Goal: Task Accomplishment & Management: Use online tool/utility

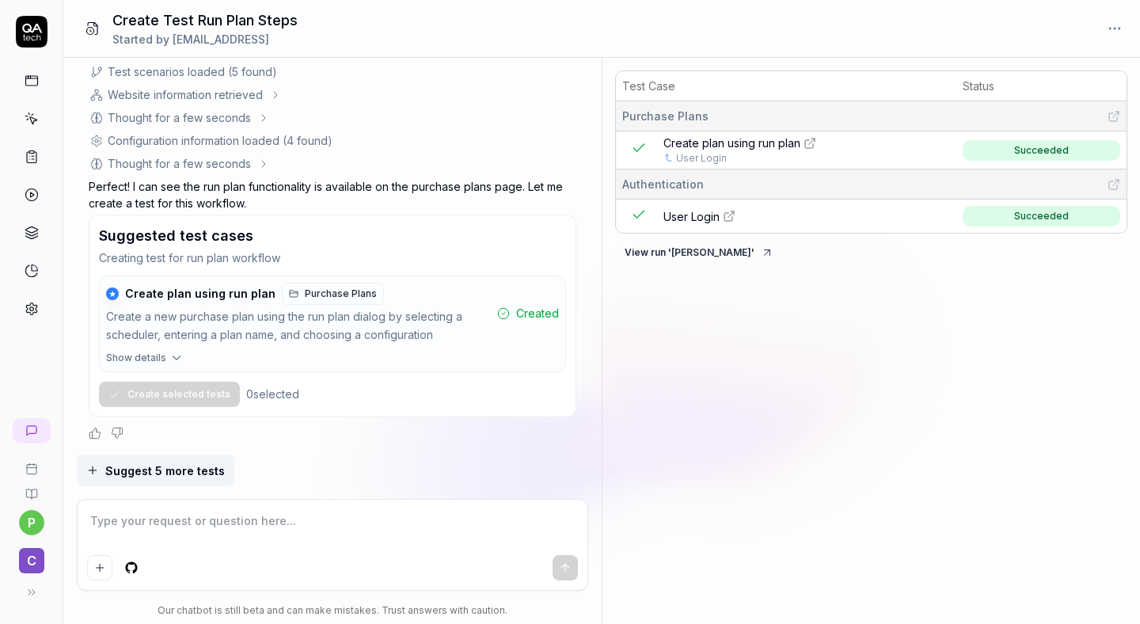
click at [25, 82] on rect at bounding box center [31, 80] width 12 height 9
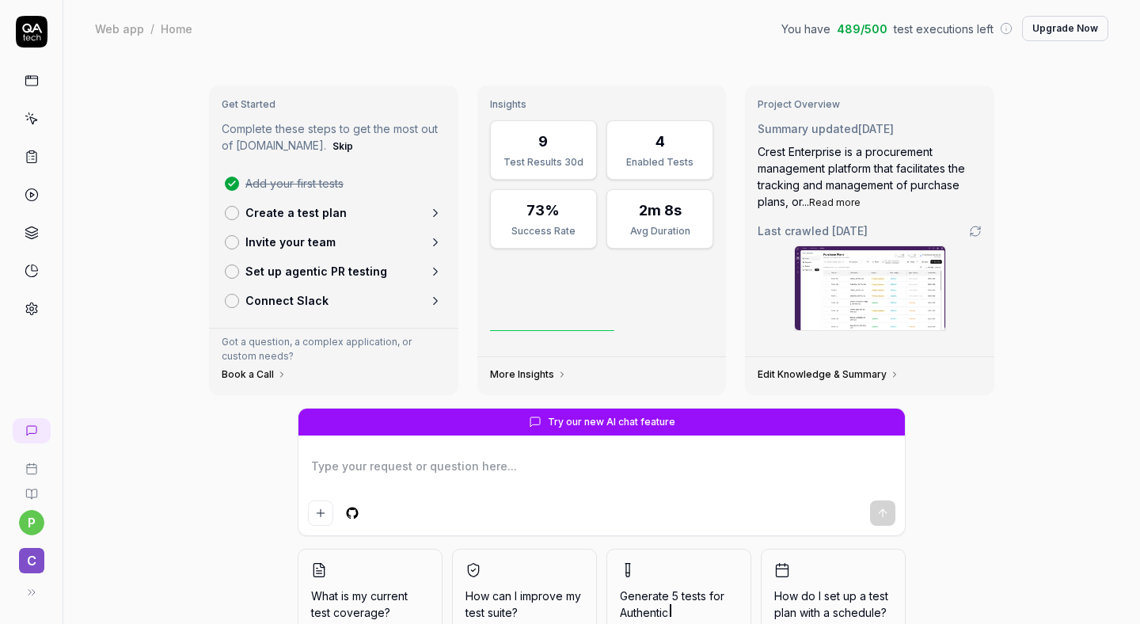
click at [31, 122] on icon at bounding box center [32, 120] width 7 height 7
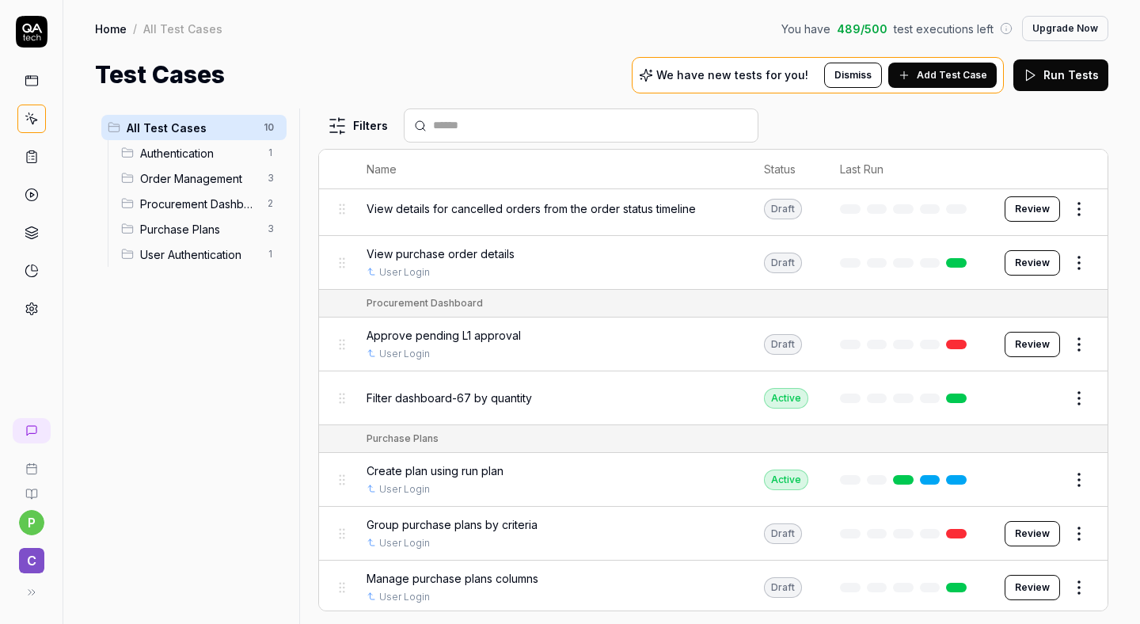
scroll to position [247, 0]
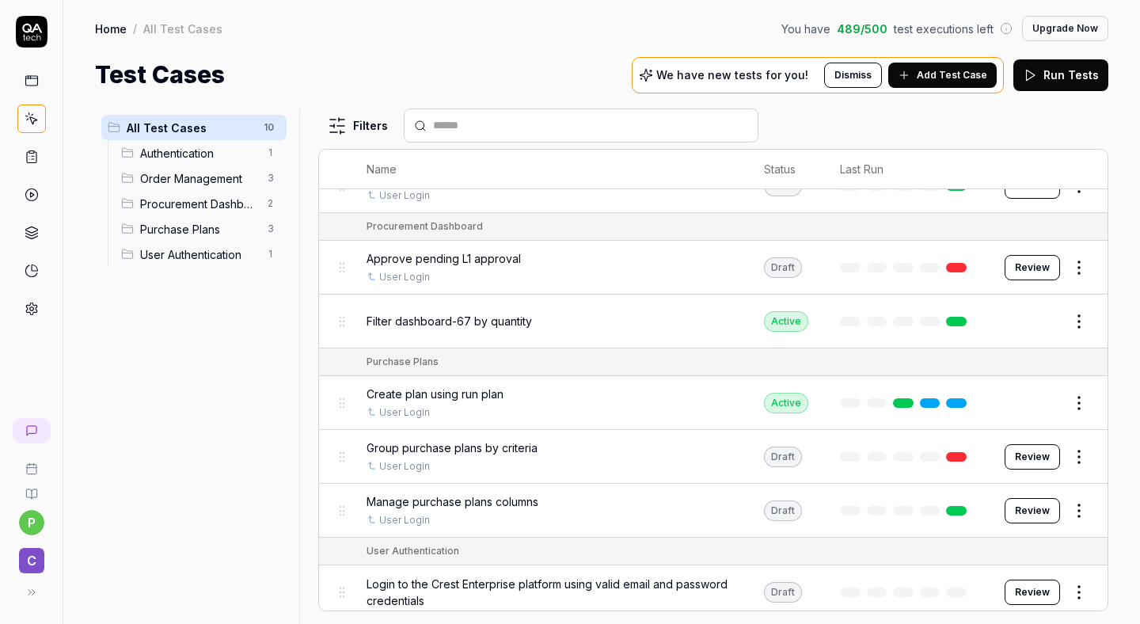
click at [1040, 399] on button "Edit" at bounding box center [1041, 402] width 38 height 25
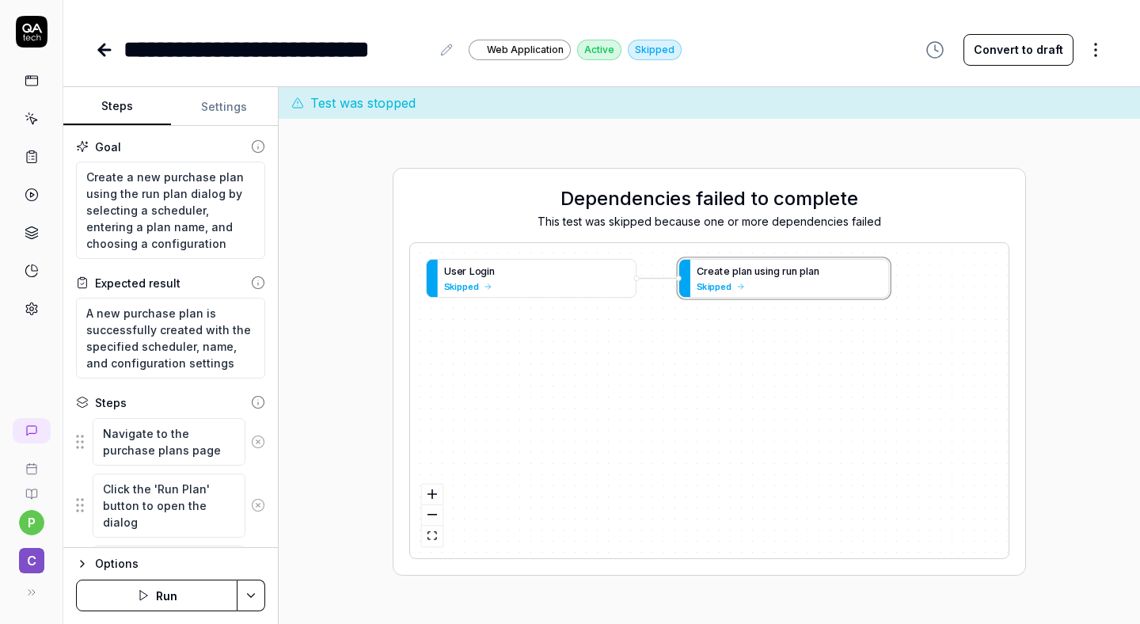
click at [197, 600] on button "Run" at bounding box center [156, 595] width 161 height 32
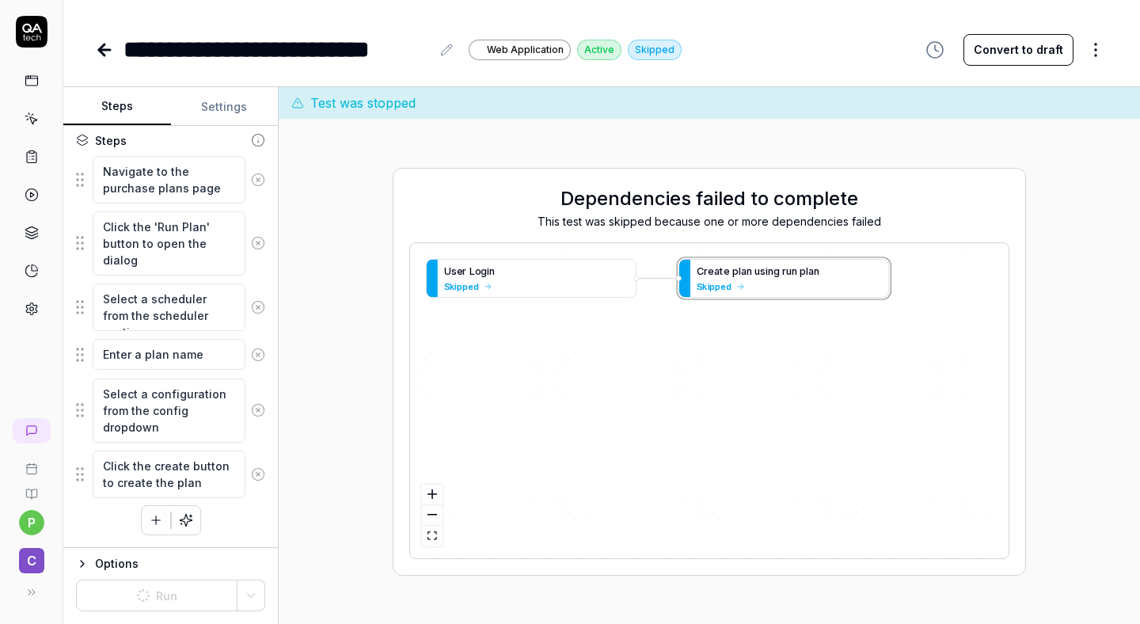
click at [109, 47] on icon at bounding box center [104, 49] width 19 height 19
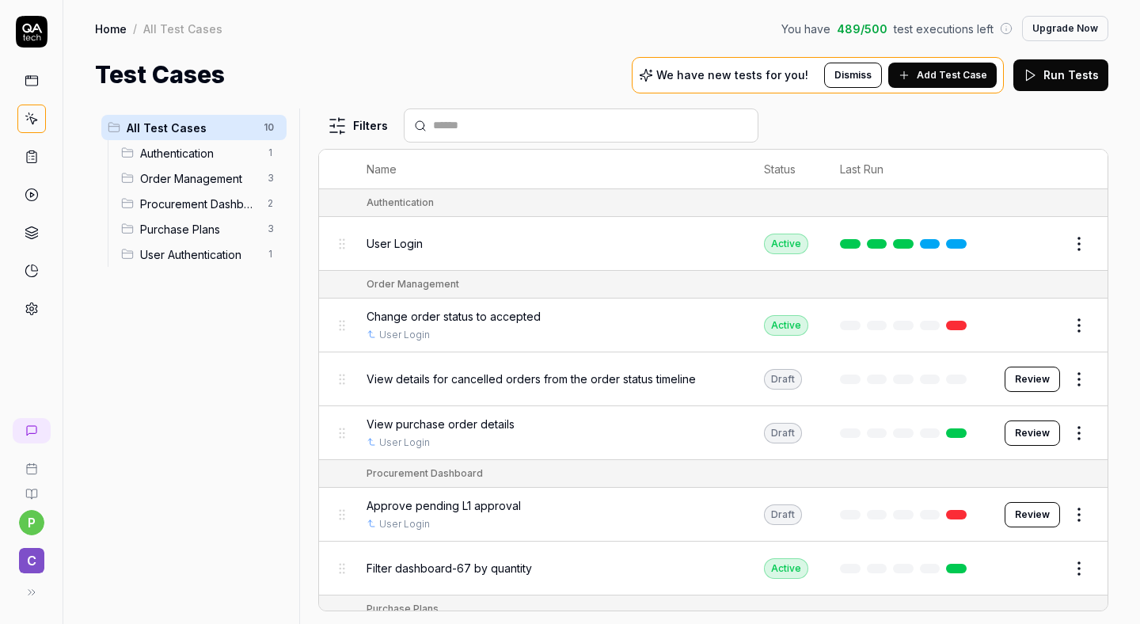
click at [485, 427] on span "View purchase order details" at bounding box center [440, 424] width 148 height 17
click at [468, 416] on span "View purchase order details" at bounding box center [440, 424] width 148 height 17
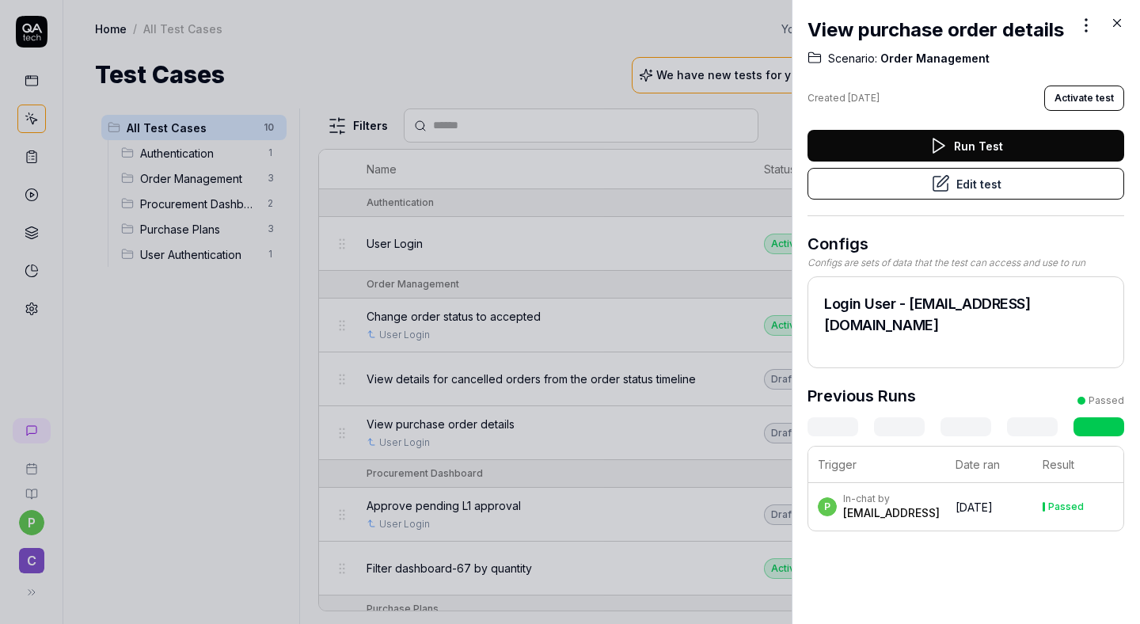
click at [548, 370] on div at bounding box center [570, 312] width 1140 height 624
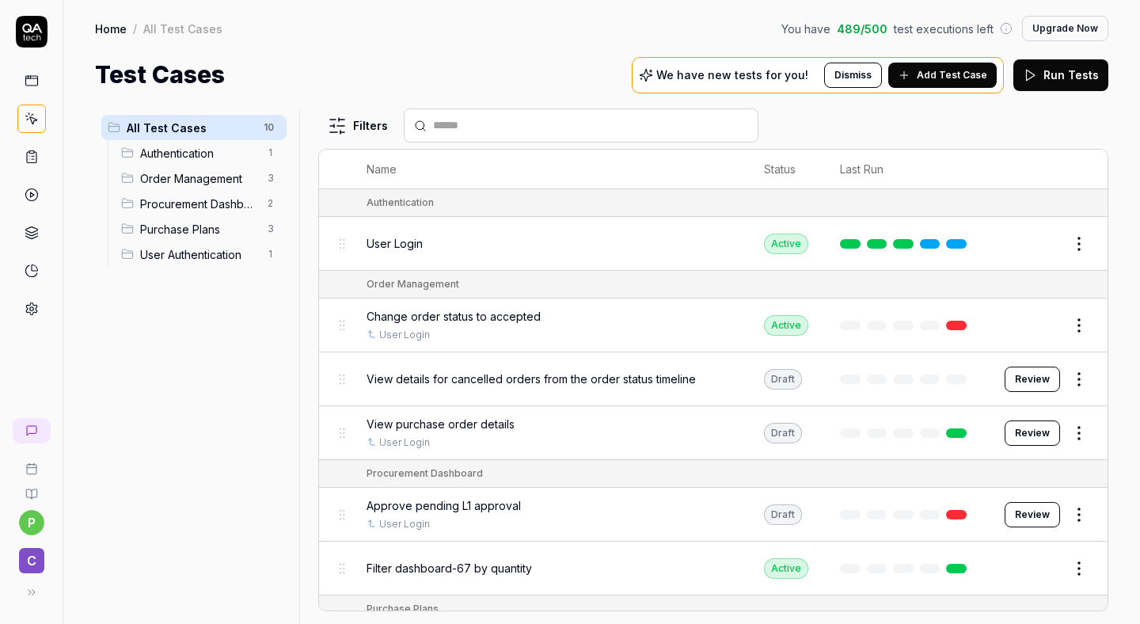
click at [1025, 426] on button "Review" at bounding box center [1031, 432] width 55 height 25
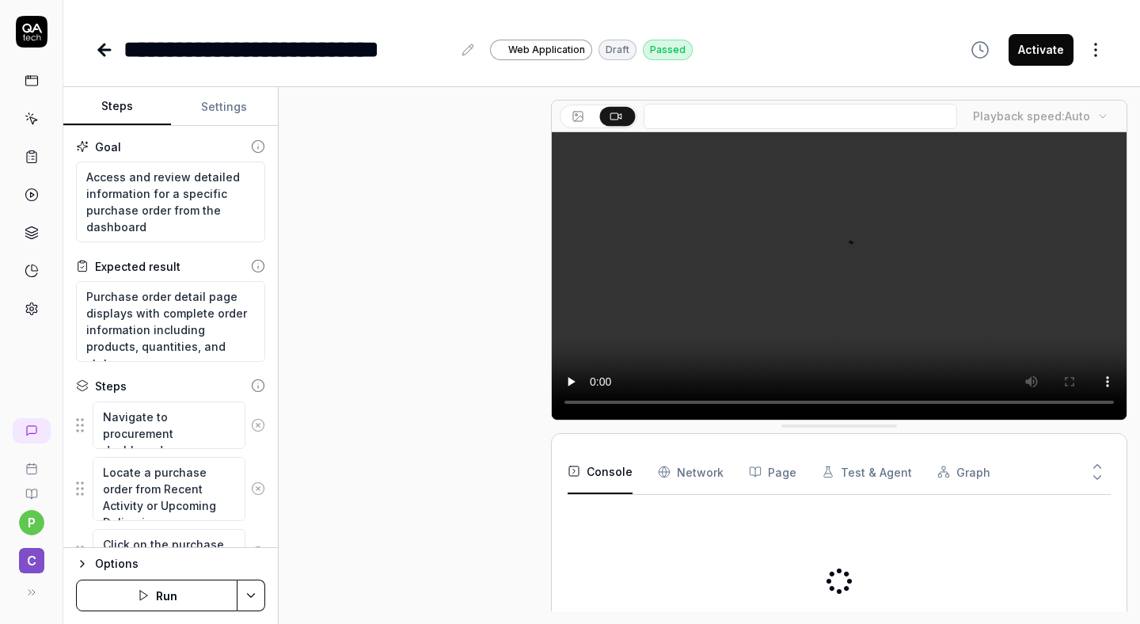
scroll to position [586, 0]
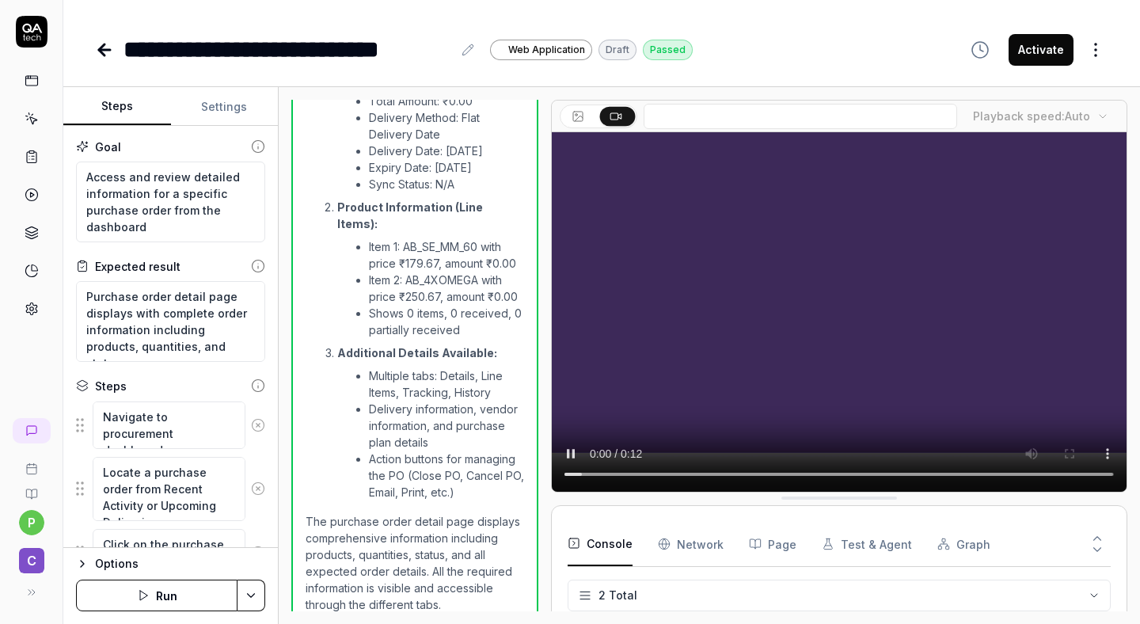
type textarea "*"
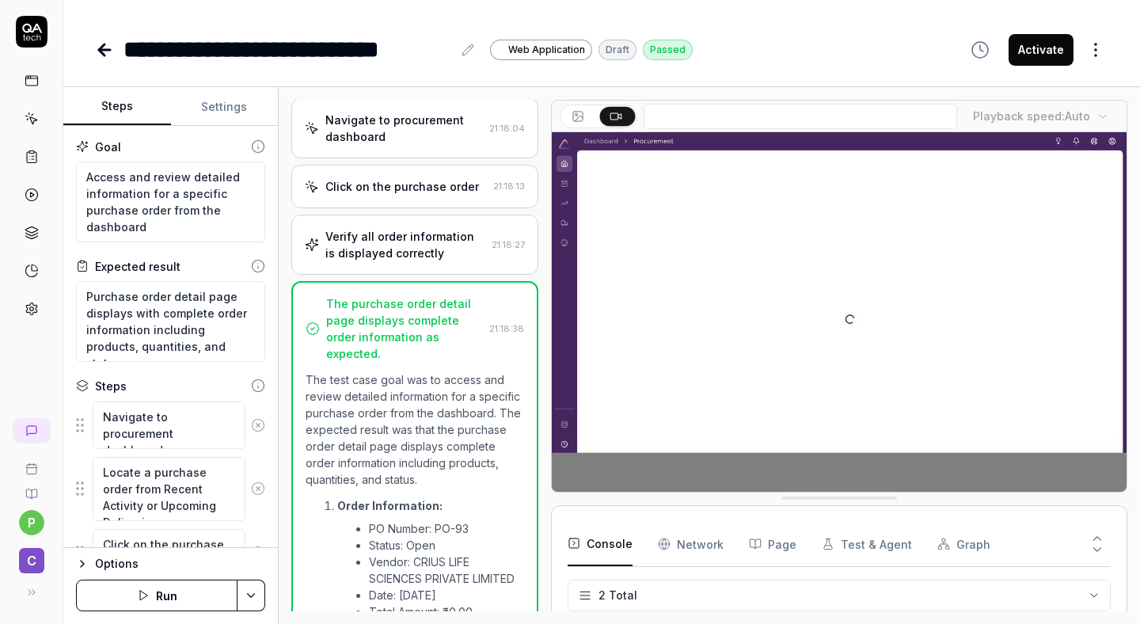
scroll to position [73, 0]
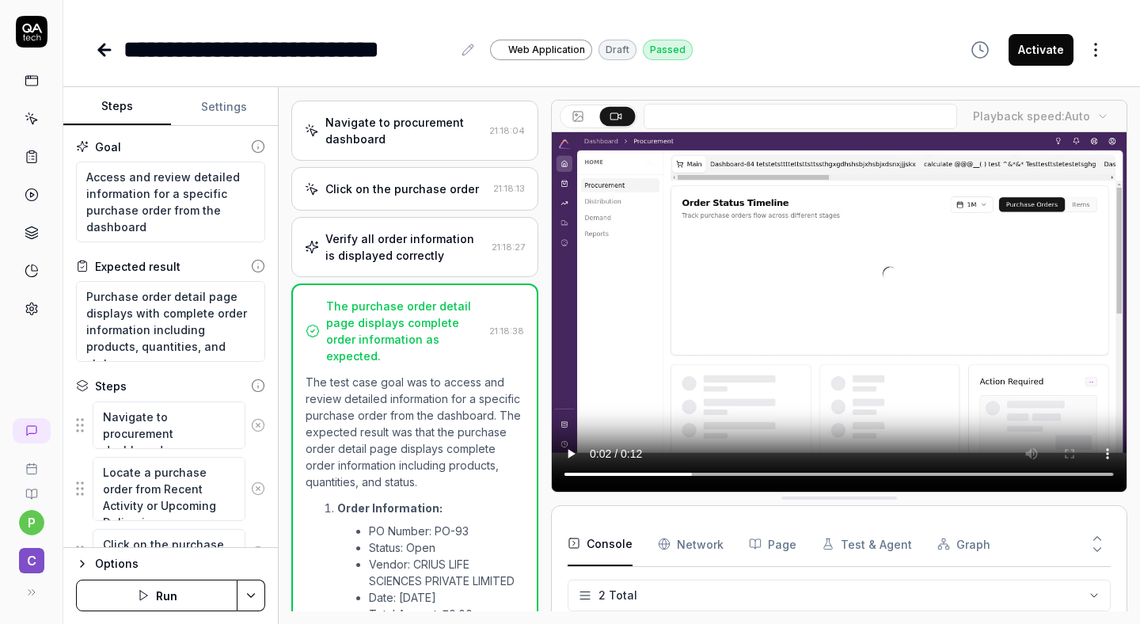
drag, startPoint x: 856, startPoint y: 401, endPoint x: 900, endPoint y: 429, distance: 51.6
click at [900, 429] on video at bounding box center [839, 311] width 575 height 359
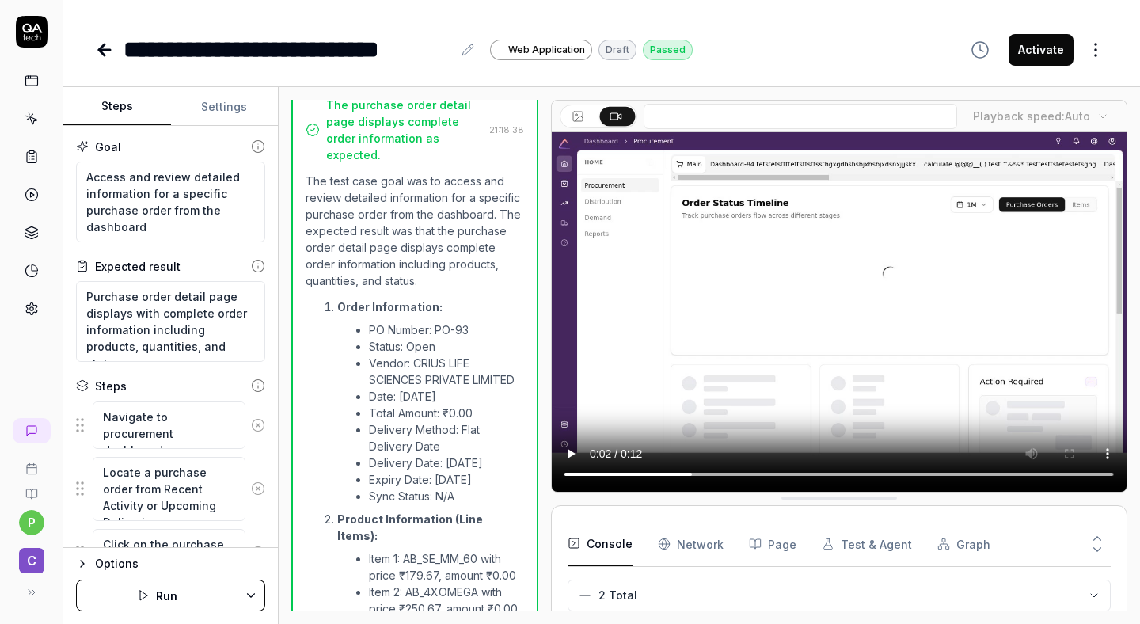
scroll to position [309, 0]
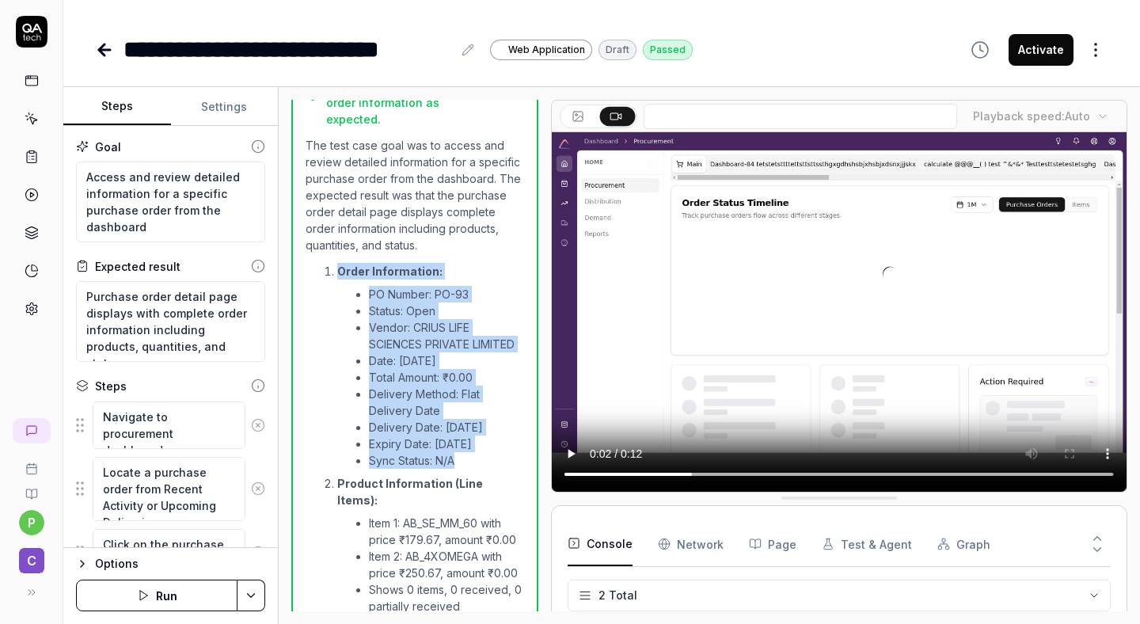
drag, startPoint x: 336, startPoint y: 262, endPoint x: 478, endPoint y: 456, distance: 240.1
click at [478, 456] on li "Order Information: PO Number: PO-93 Status: Open Vendor: CRIUS LIFE SCIENCES PR…" at bounding box center [430, 367] width 187 height 209
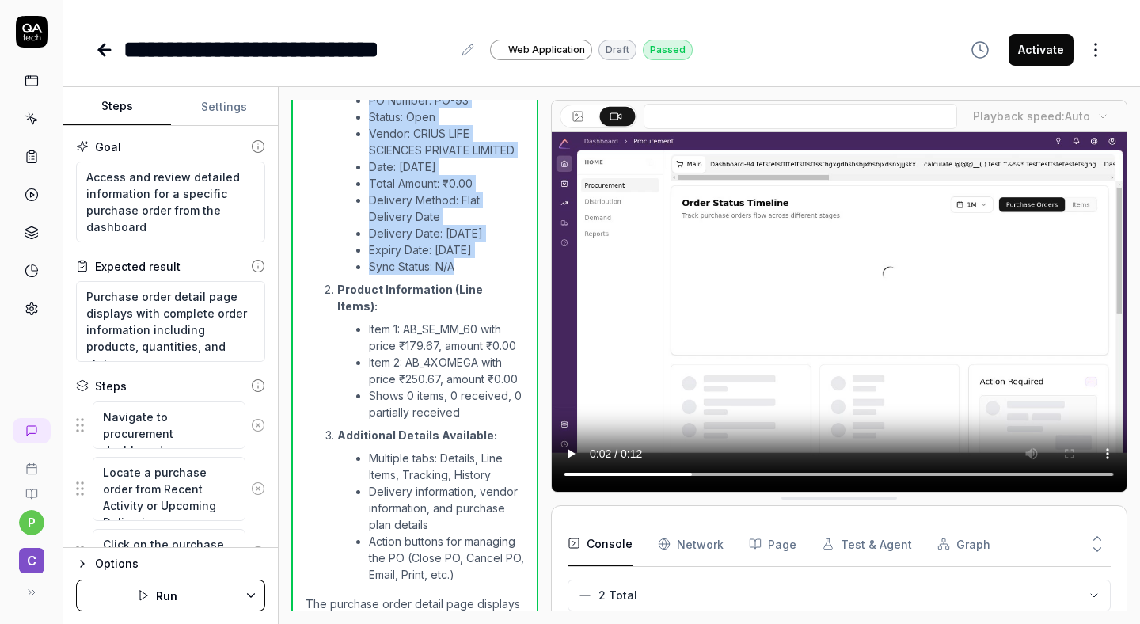
scroll to position [543, 0]
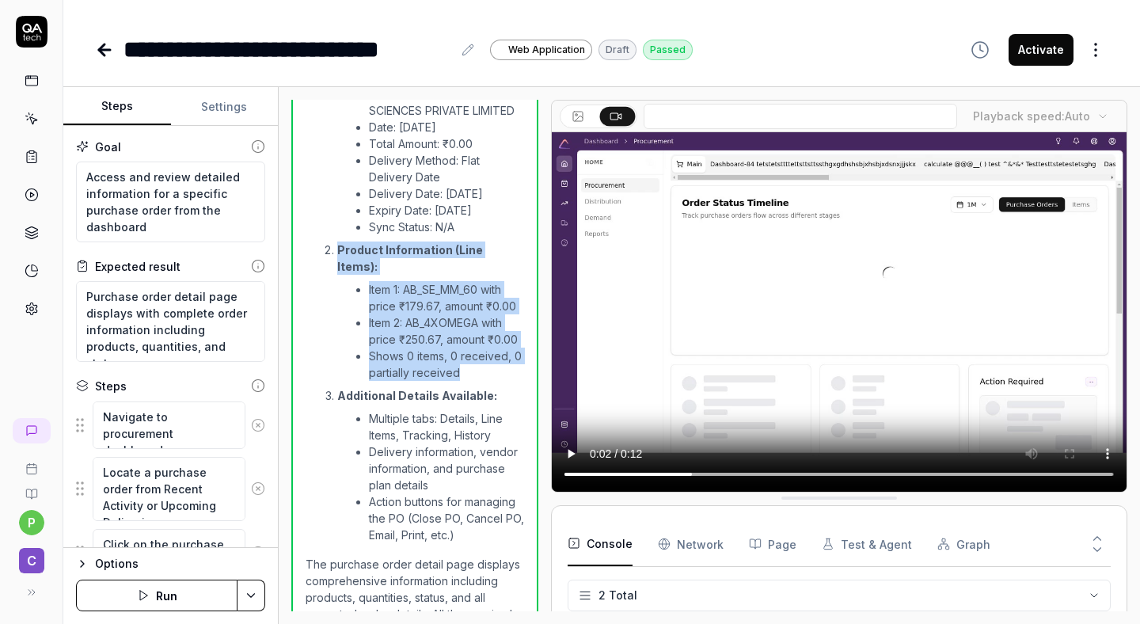
drag, startPoint x: 337, startPoint y: 241, endPoint x: 465, endPoint y: 359, distance: 174.2
click at [465, 359] on li "Product Information (Line Items): Item 1: AB_SE_MM_60 with price ₹179.67, amoun…" at bounding box center [430, 312] width 187 height 142
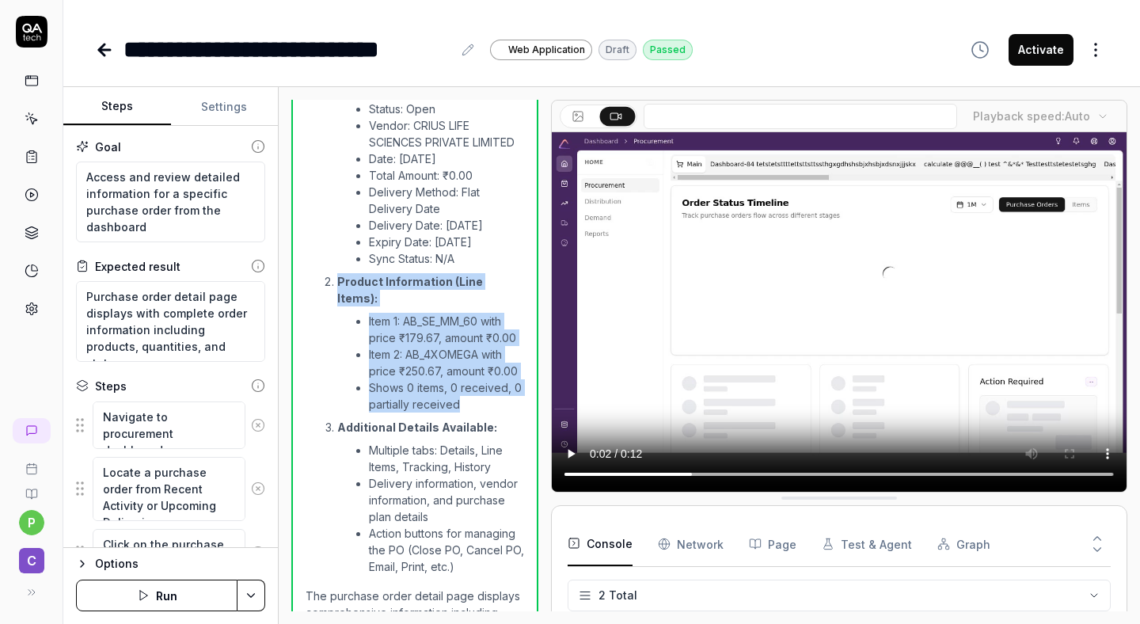
scroll to position [586, 0]
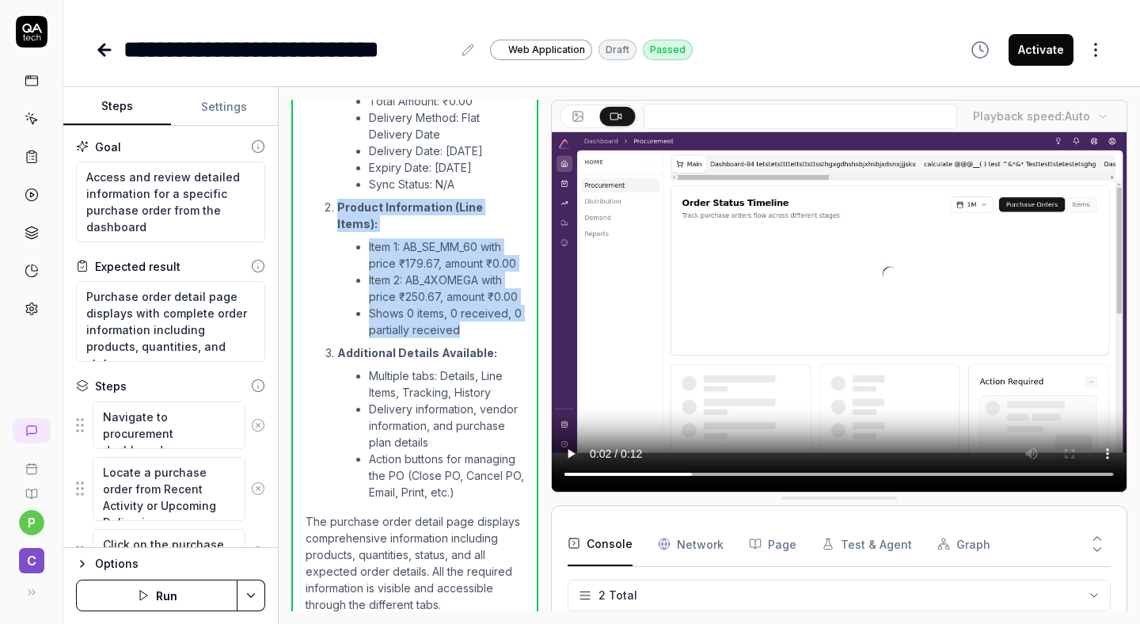
click at [438, 305] on li "Shows 0 items, 0 received, 0 partially received" at bounding box center [446, 321] width 155 height 33
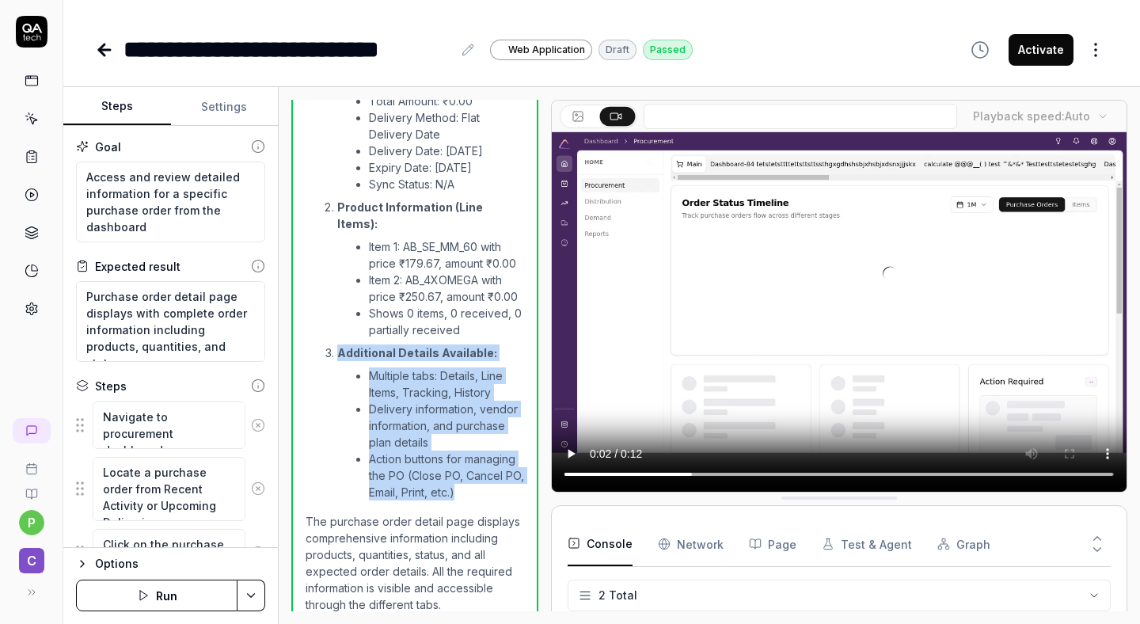
drag, startPoint x: 338, startPoint y: 332, endPoint x: 482, endPoint y: 472, distance: 200.9
click at [482, 472] on li "Additional Details Available: Multiple tabs: Details, Line Items, Tracking, His…" at bounding box center [430, 423] width 187 height 159
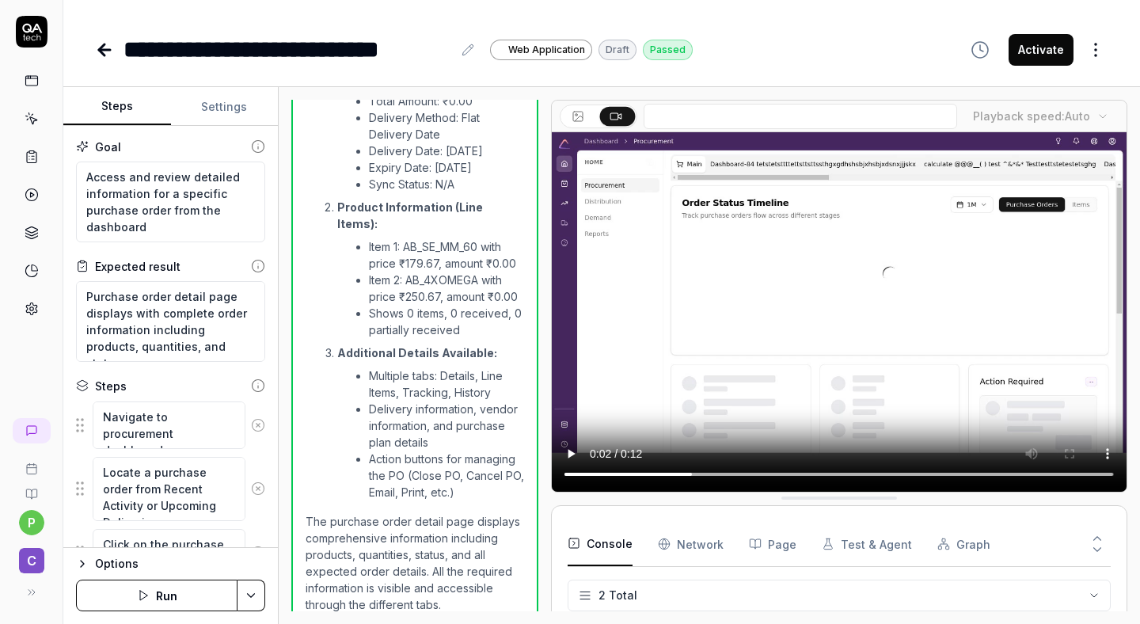
click at [451, 450] on li "Action buttons for managing the PO (Close PO, Cancel PO, Email, Print, etc.)" at bounding box center [446, 475] width 155 height 50
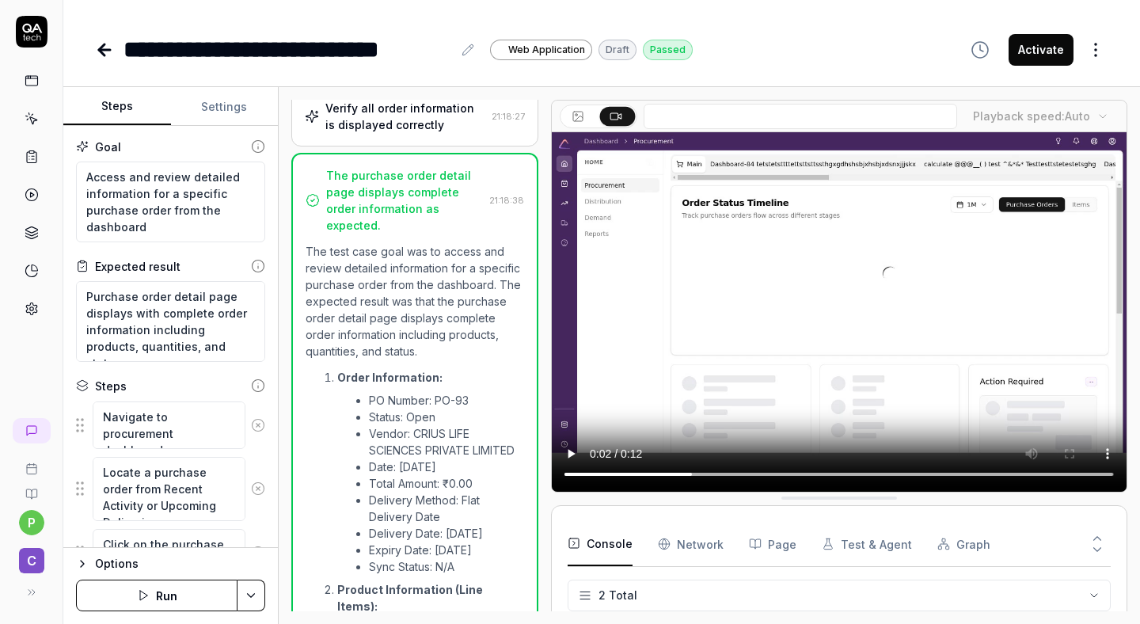
scroll to position [0, 0]
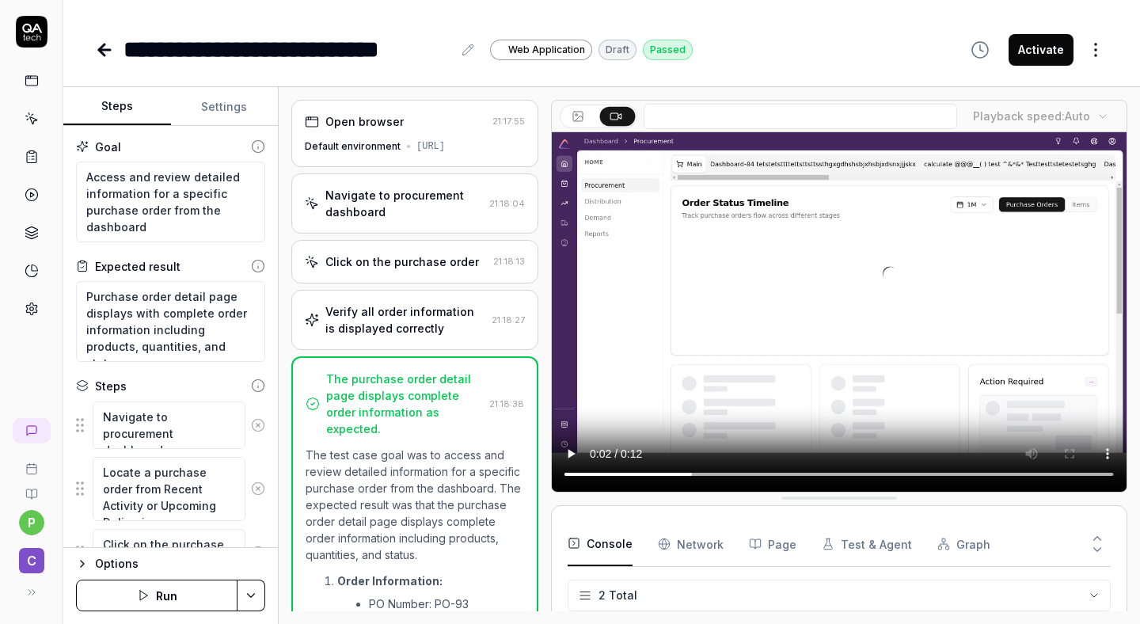
click at [116, 70] on div "**********" at bounding box center [601, 312] width 1076 height 624
click at [110, 59] on link at bounding box center [106, 50] width 22 height 32
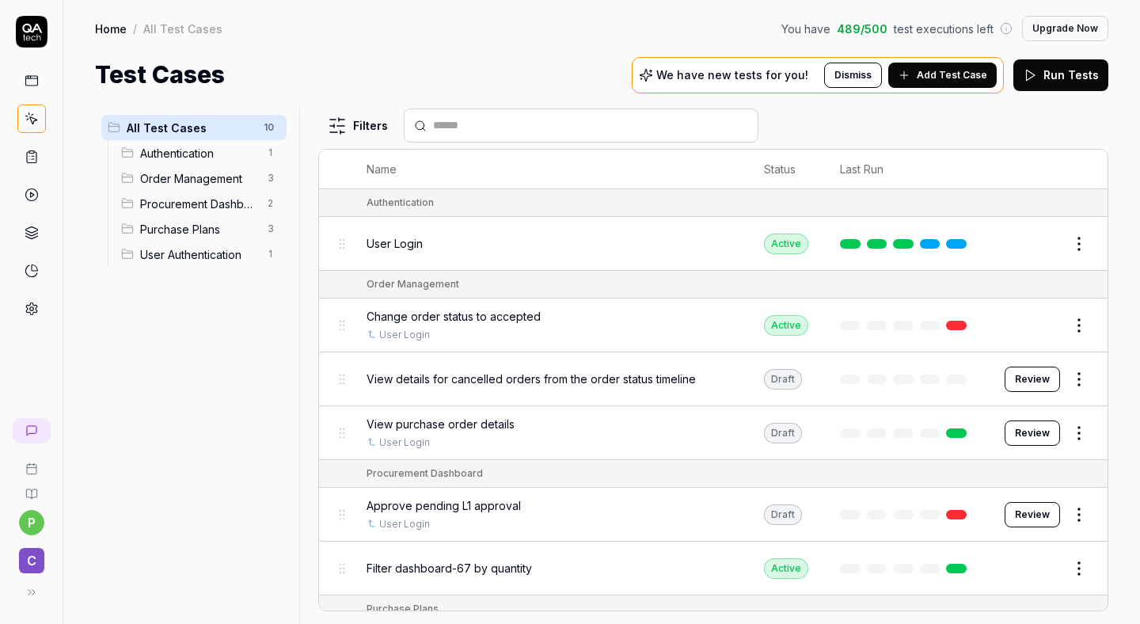
scroll to position [247, 0]
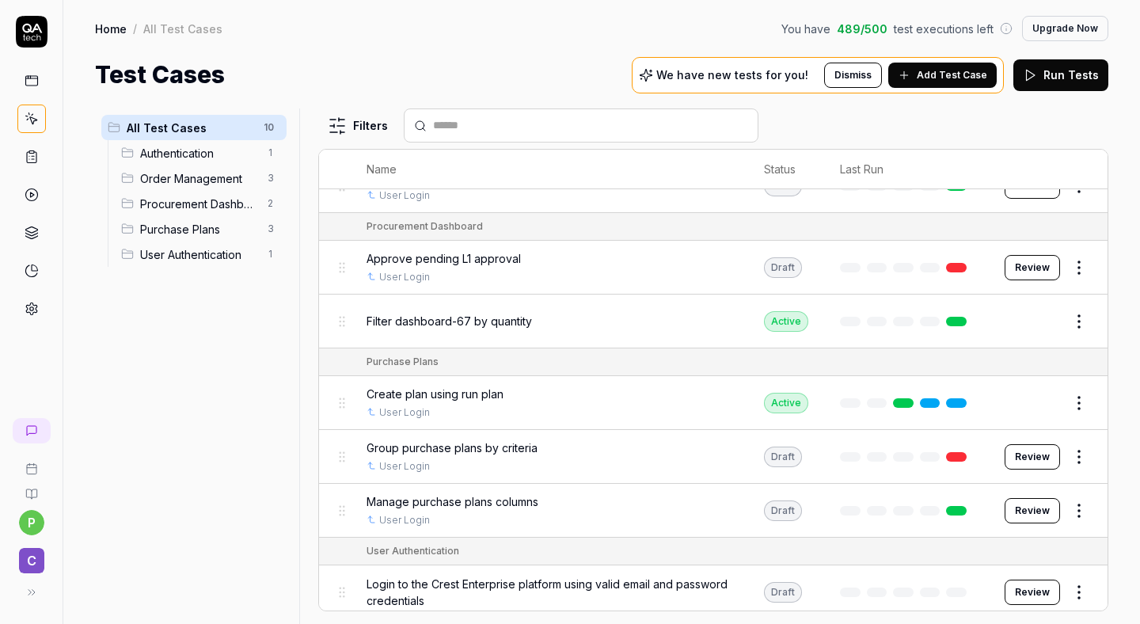
click at [1051, 399] on button "Edit" at bounding box center [1041, 402] width 38 height 25
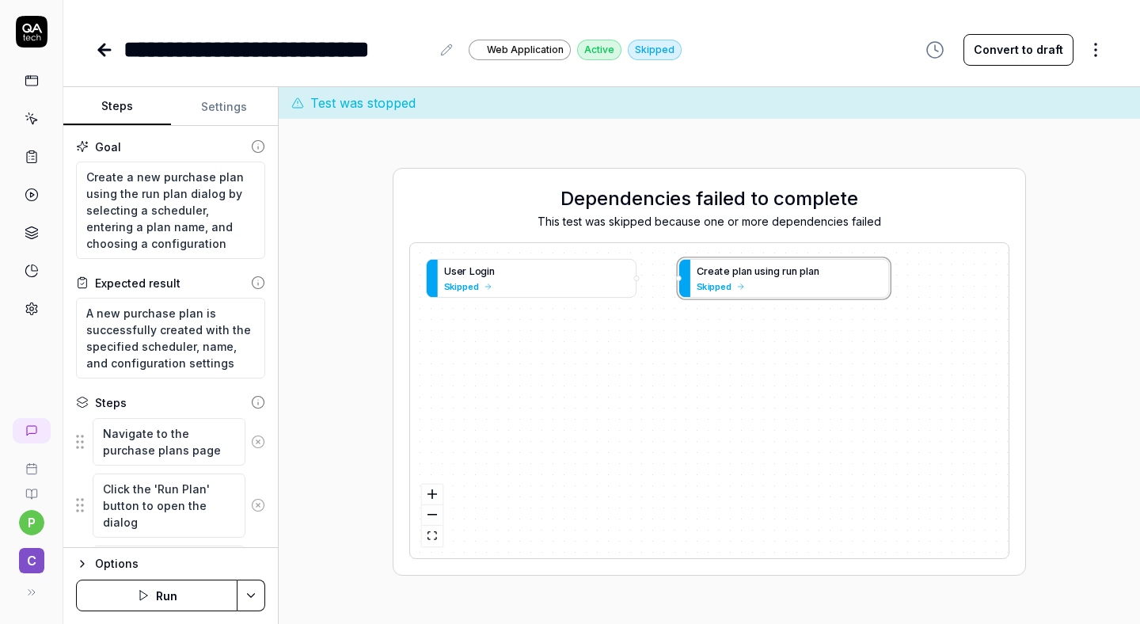
scroll to position [140, 0]
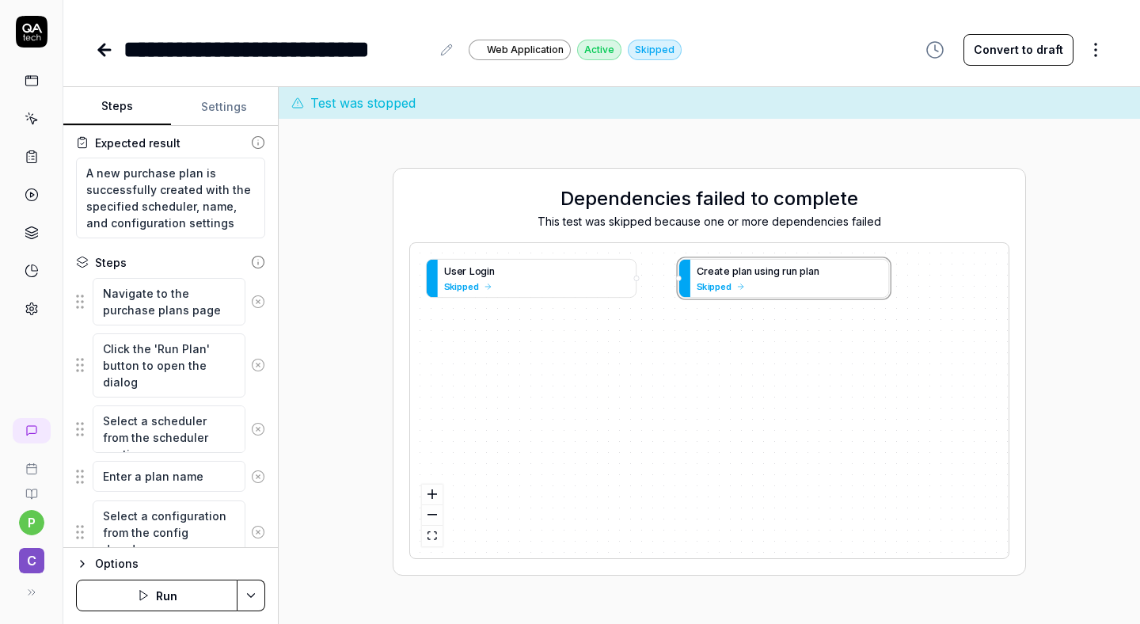
click at [100, 564] on div "Options" at bounding box center [180, 563] width 170 height 19
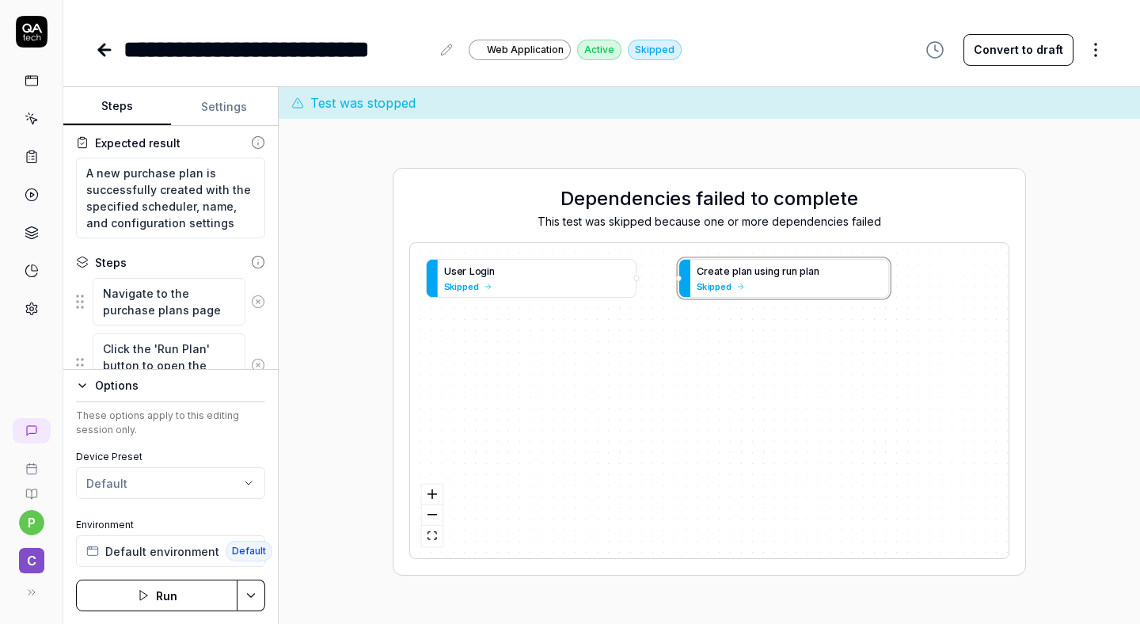
click at [211, 575] on div "Options These options apply to this editing session only. Device Preset Default…" at bounding box center [170, 496] width 214 height 255
click at [199, 589] on button "Run" at bounding box center [156, 595] width 161 height 32
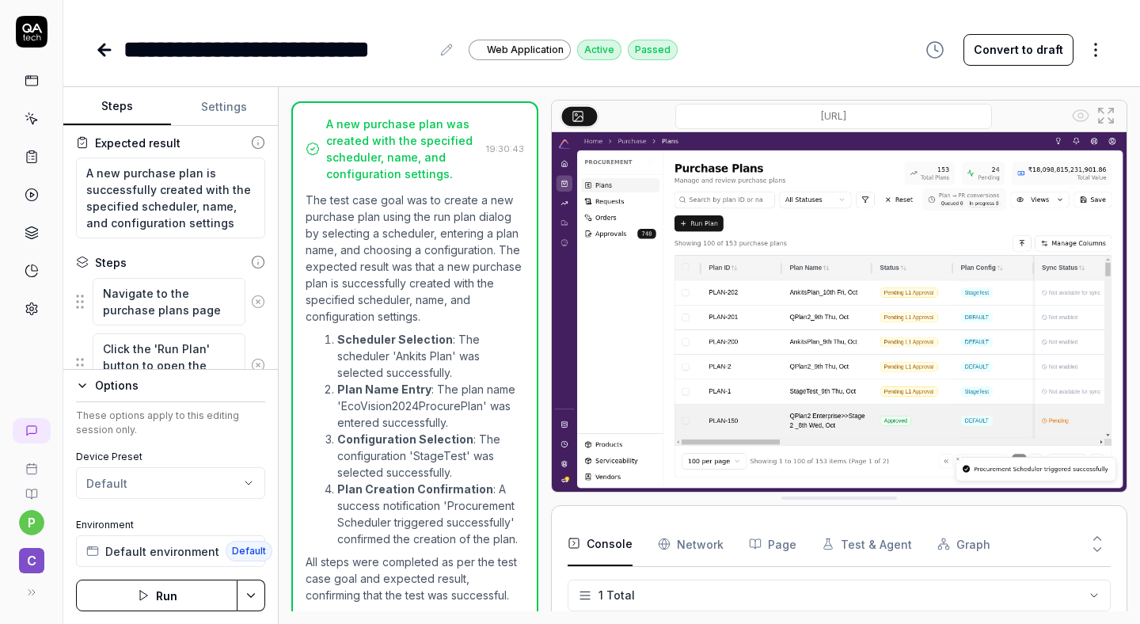
scroll to position [528, 0]
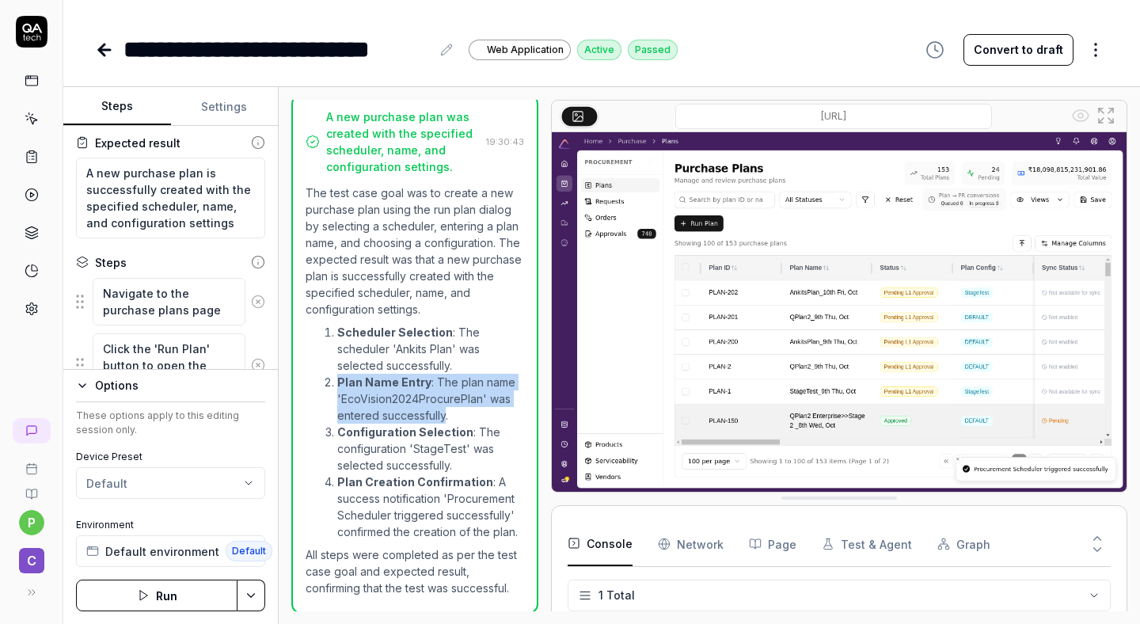
drag, startPoint x: 337, startPoint y: 378, endPoint x: 446, endPoint y: 407, distance: 112.3
click at [446, 407] on li "Plan Name Entry : The plan name 'EcoVision2024ProcurePlan' was entered successf…" at bounding box center [430, 399] width 187 height 50
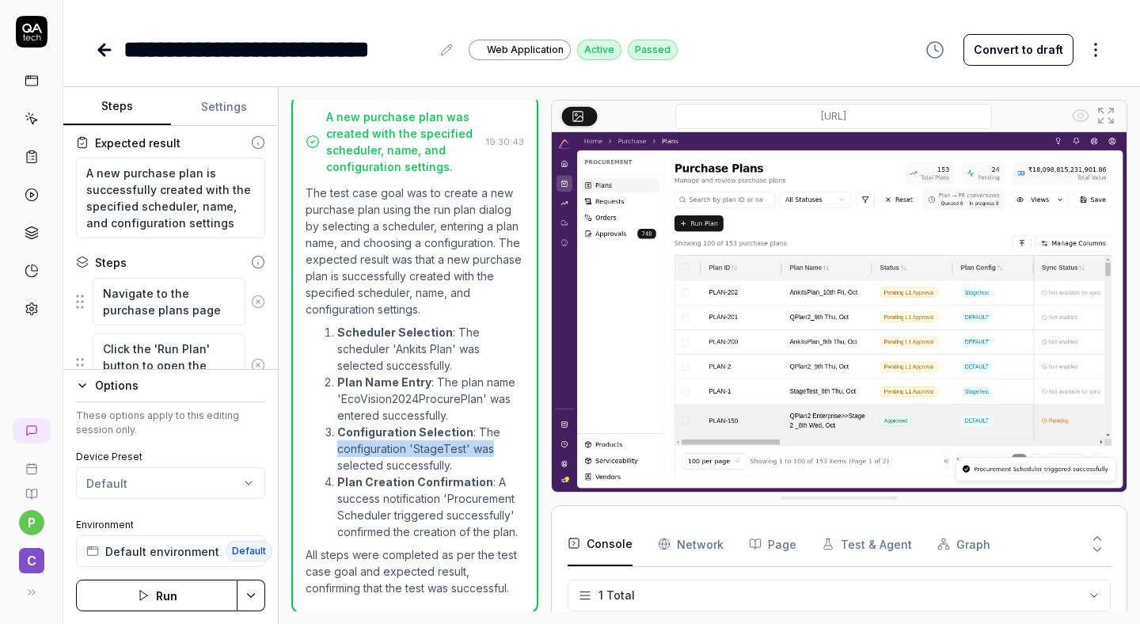
drag, startPoint x: 328, startPoint y: 446, endPoint x: 491, endPoint y: 445, distance: 163.0
click at [491, 445] on ol "Scheduler Selection : The scheduler 'Ankits Plan' was selected successfully. Pl…" at bounding box center [414, 432] width 218 height 222
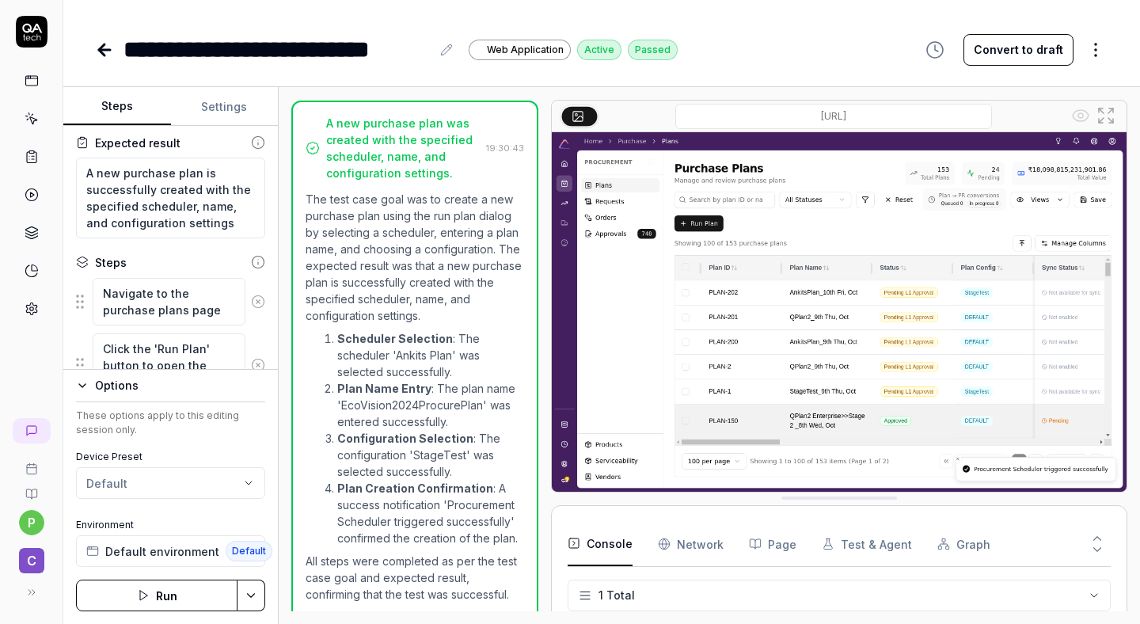
click at [397, 380] on li "Plan Name Entry : The plan name 'EcoVision2024ProcurePlan' was entered successf…" at bounding box center [430, 405] width 187 height 50
click at [389, 338] on strong "Scheduler Selection" at bounding box center [395, 338] width 116 height 13
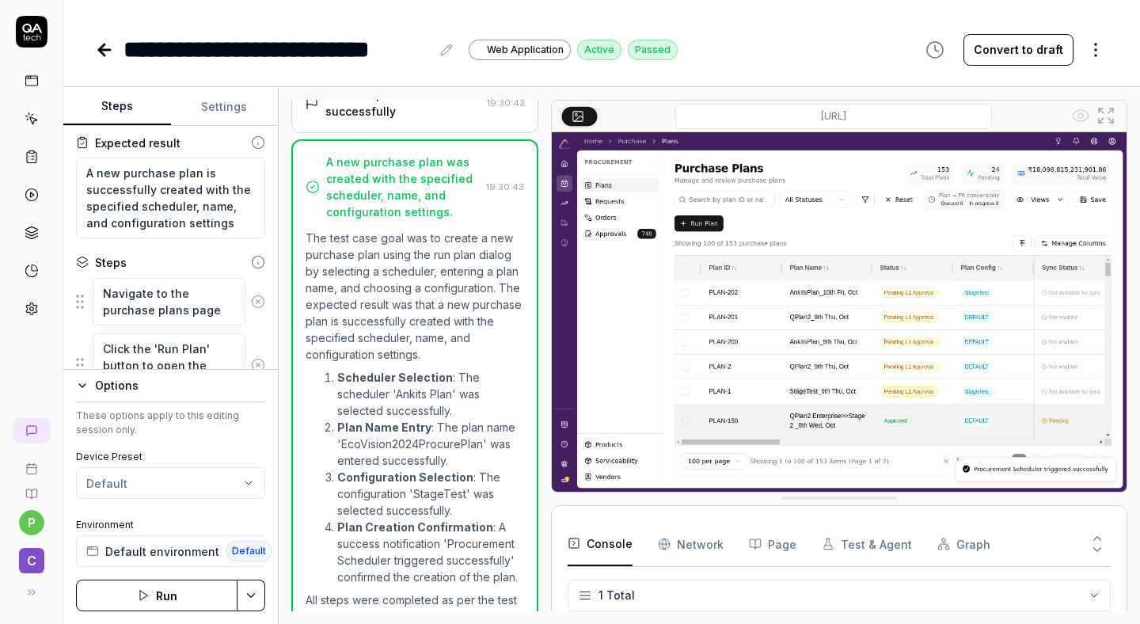
scroll to position [528, 0]
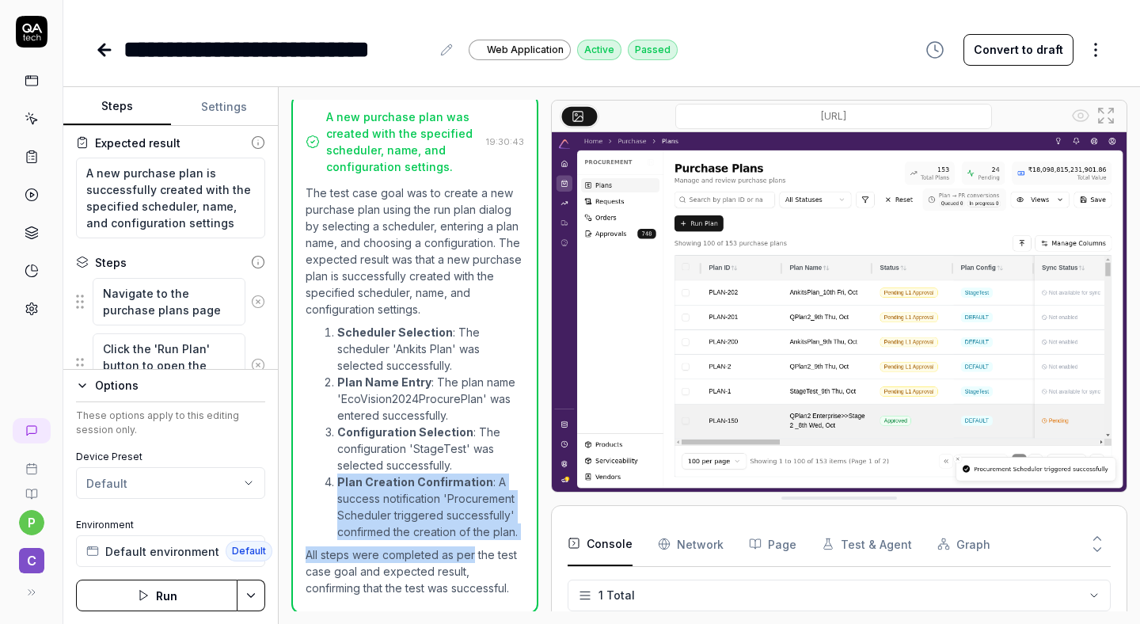
drag, startPoint x: 336, startPoint y: 480, endPoint x: 475, endPoint y: 553, distance: 157.2
click at [474, 553] on div "The test case goal was to create a new purchase plan using the run plan dialog …" at bounding box center [414, 390] width 218 height 412
click at [508, 533] on li "Plan Creation Confirmation : A success notification 'Procurement Scheduler trig…" at bounding box center [430, 506] width 187 height 66
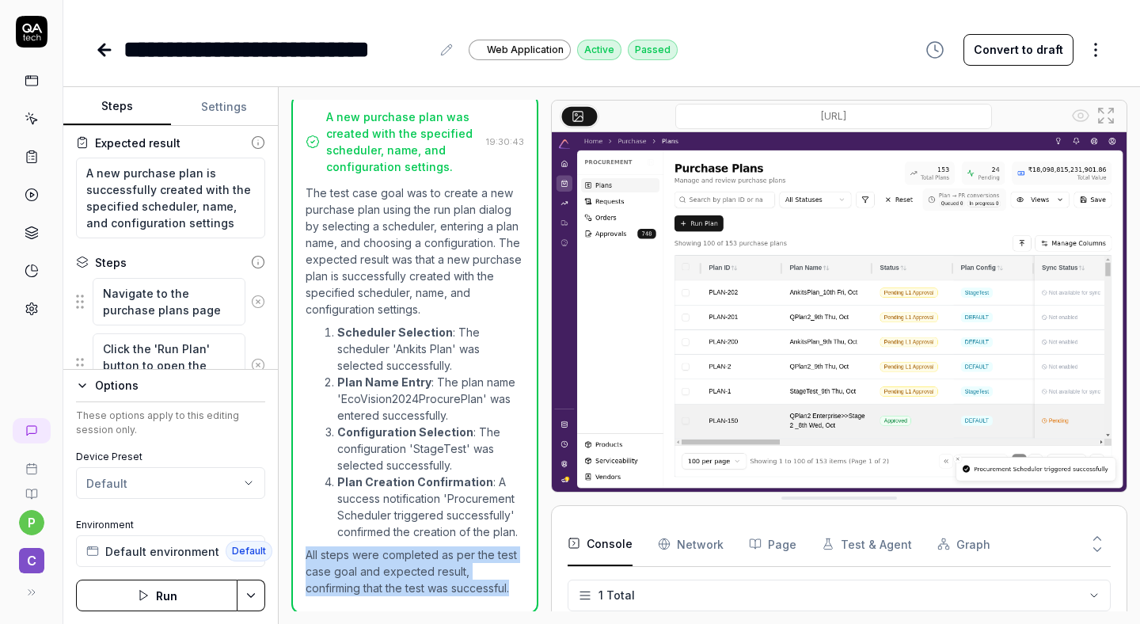
drag, startPoint x: 305, startPoint y: 547, endPoint x: 522, endPoint y: 578, distance: 219.8
click at [522, 578] on div "A new purchase plan was created with the specified scheduler, name, and configu…" at bounding box center [414, 353] width 247 height 519
click at [592, 365] on img at bounding box center [839, 311] width 575 height 359
click at [108, 50] on icon at bounding box center [104, 50] width 11 height 0
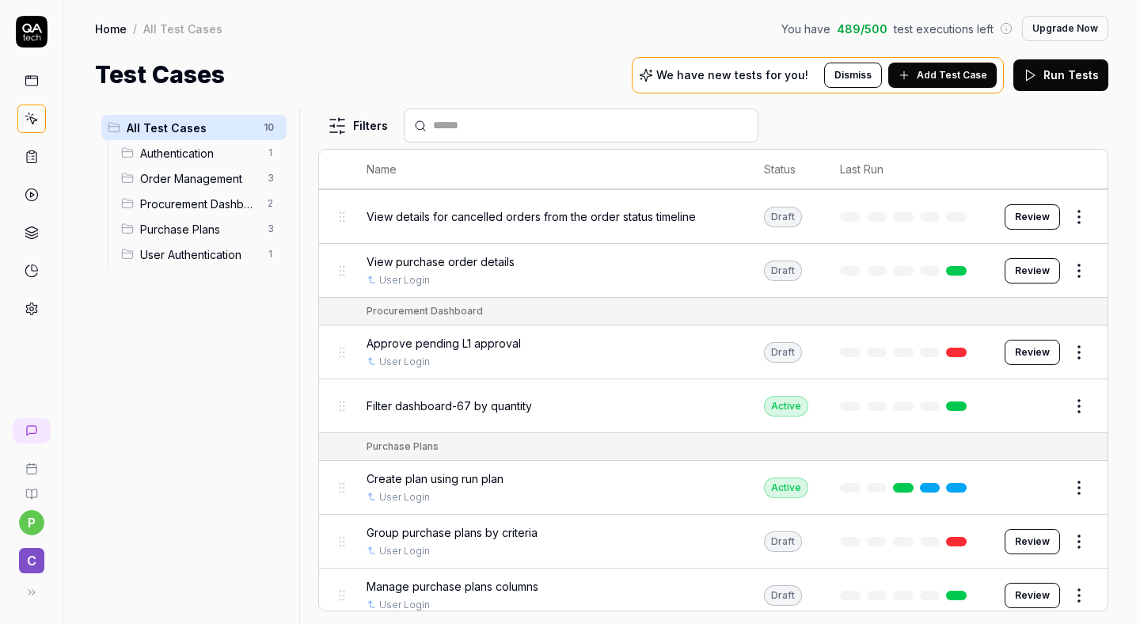
scroll to position [247, 0]
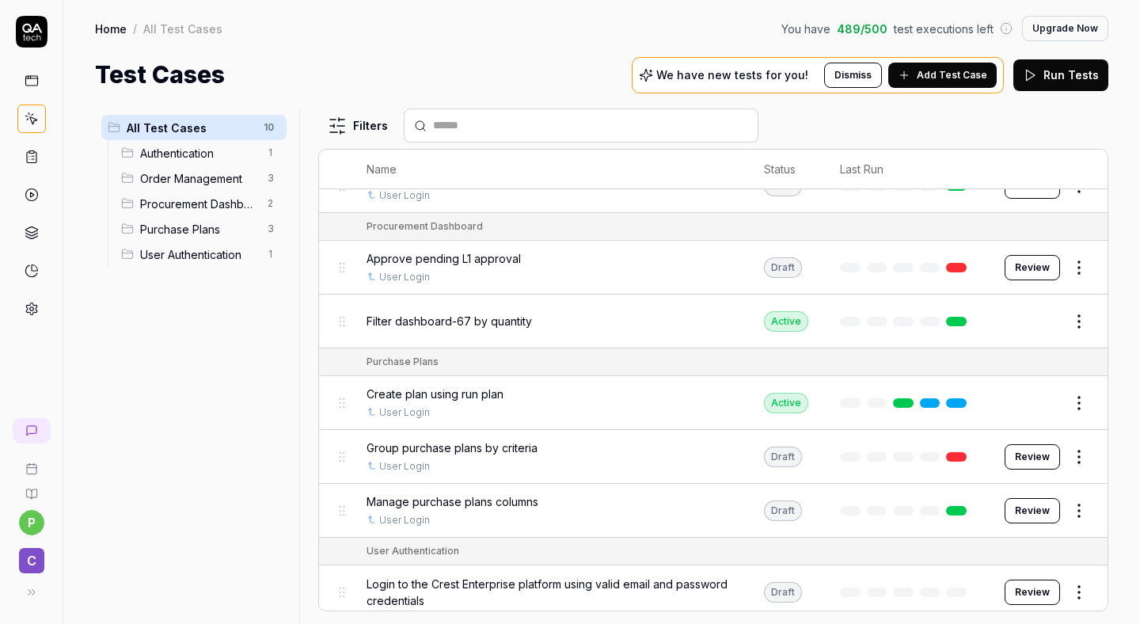
click at [508, 330] on div "Filter dashboard-67 by quantity" at bounding box center [549, 321] width 366 height 34
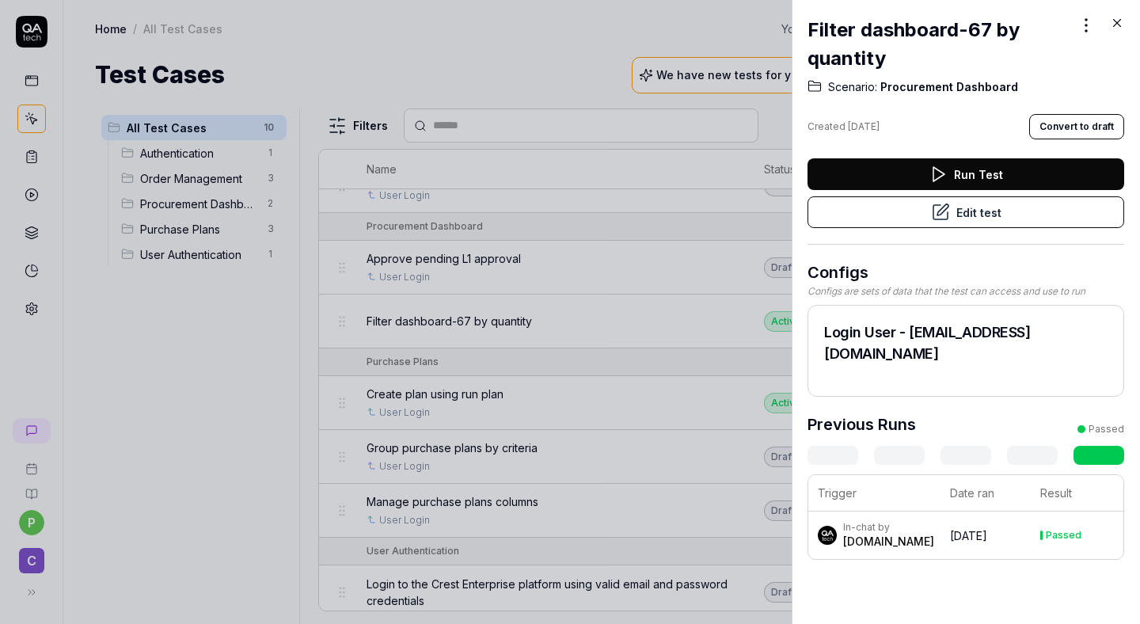
click at [920, 178] on button "Run Test" at bounding box center [965, 174] width 317 height 32
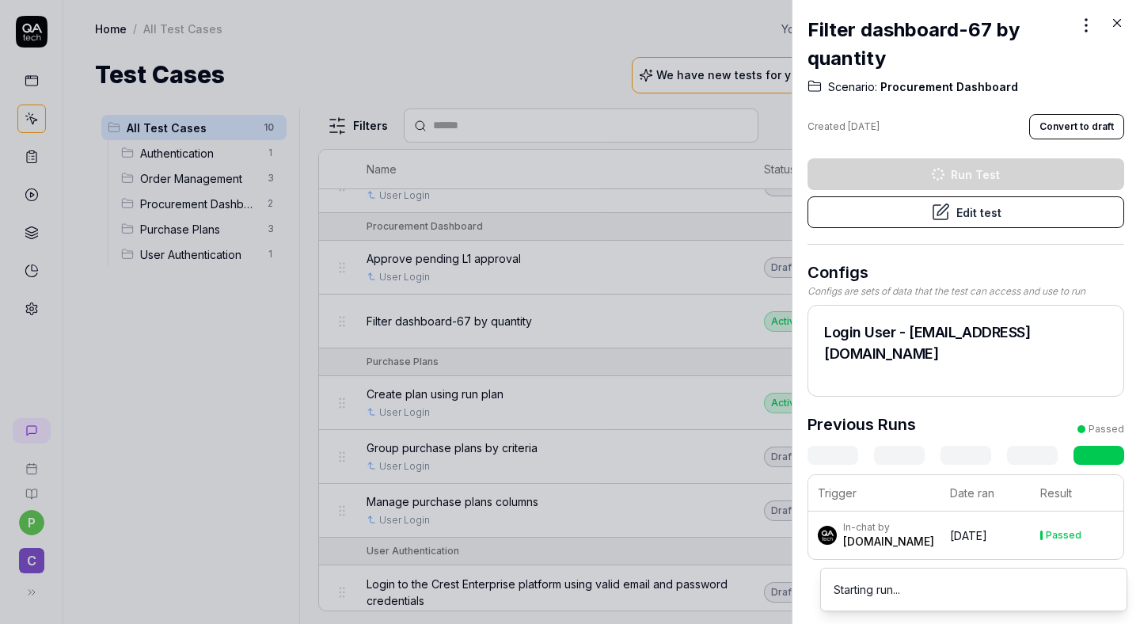
click at [711, 191] on div at bounding box center [570, 312] width 1140 height 624
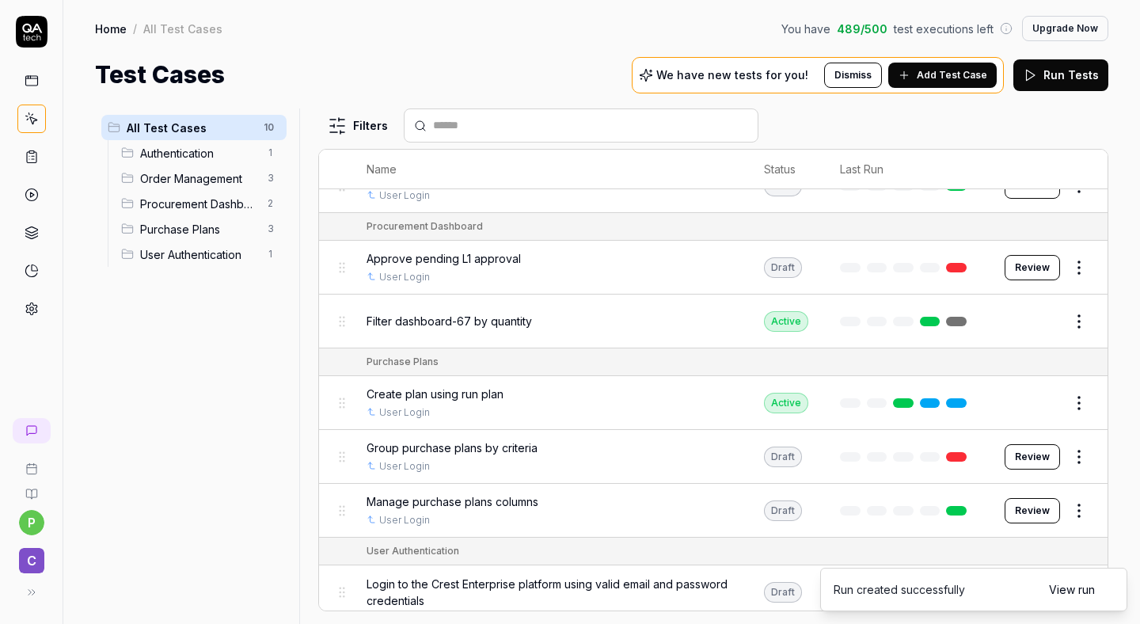
click at [1057, 319] on button "Edit" at bounding box center [1041, 321] width 38 height 25
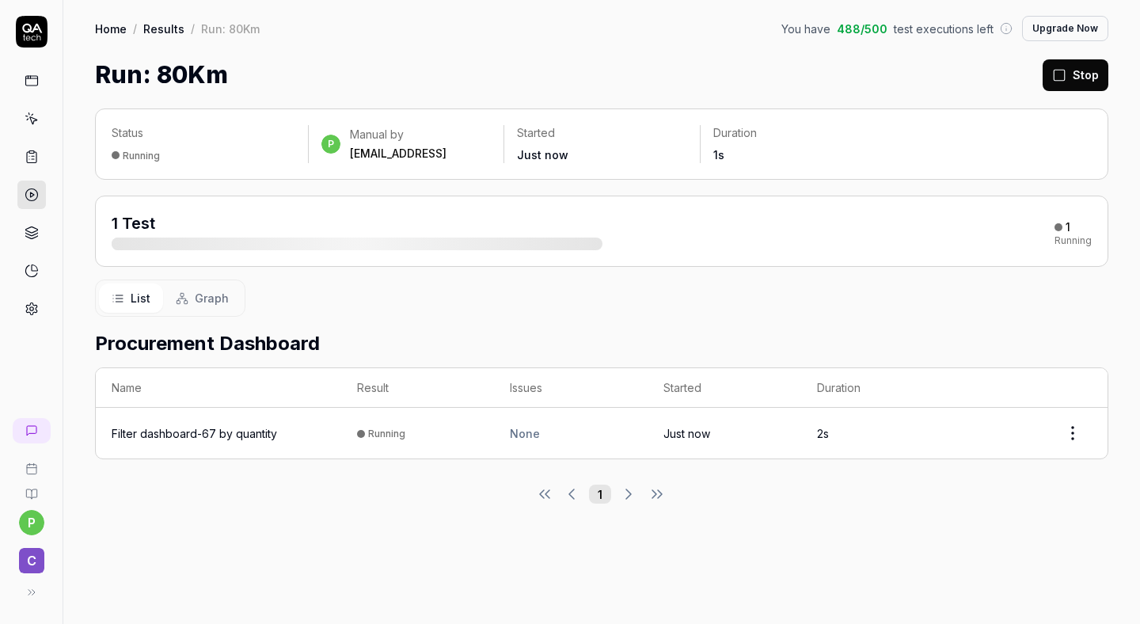
click at [1073, 76] on button "Stop" at bounding box center [1075, 75] width 66 height 32
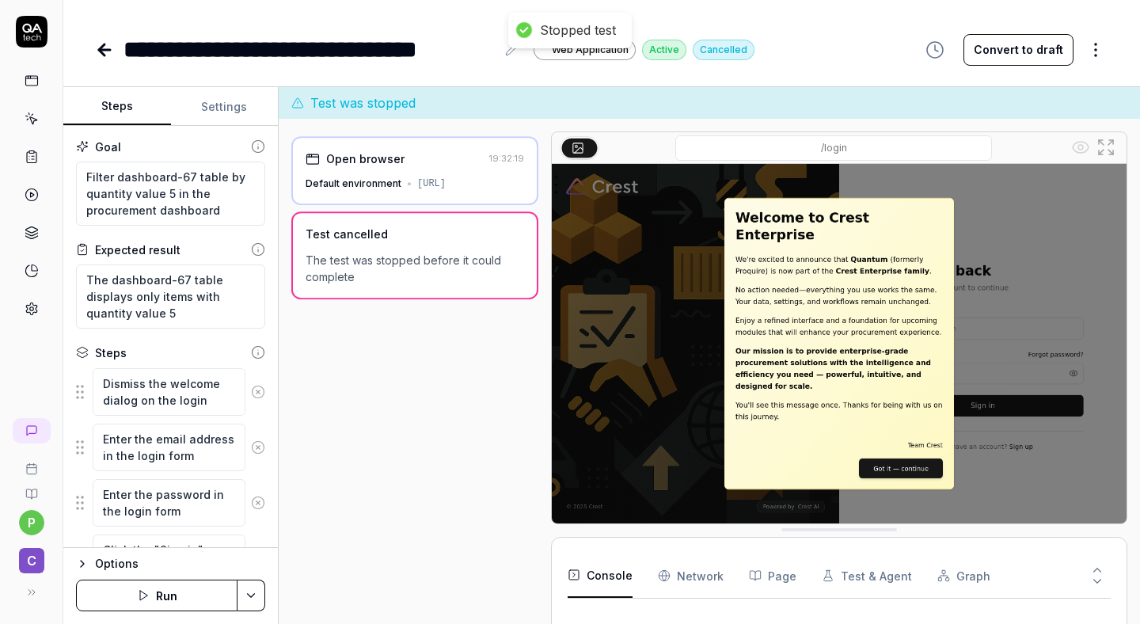
click at [163, 590] on button "Run" at bounding box center [156, 595] width 161 height 32
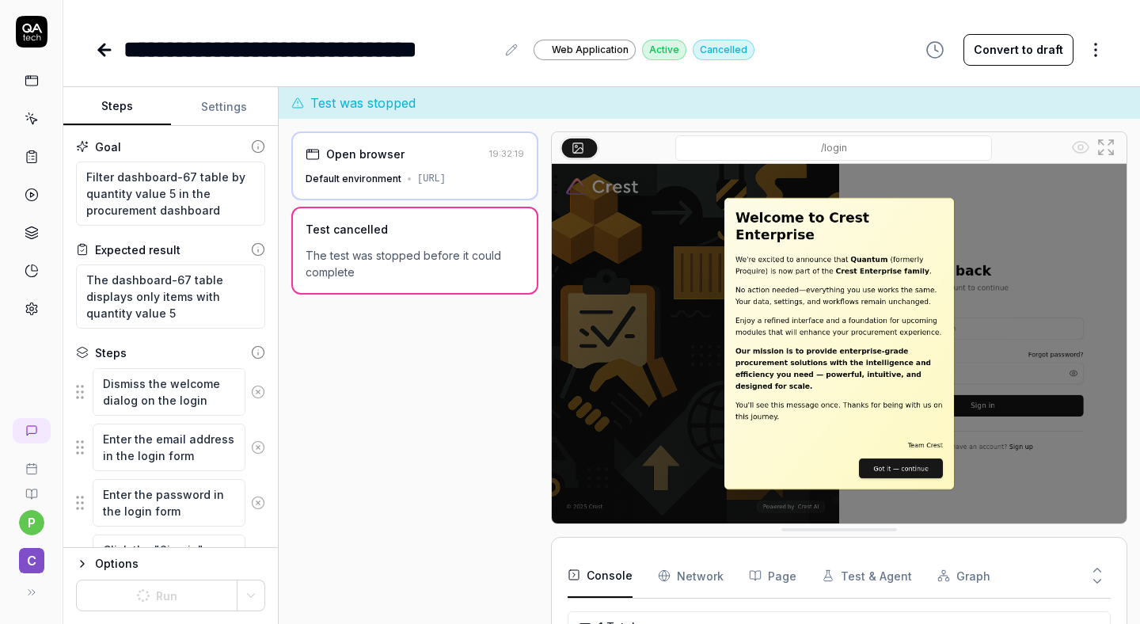
click at [630, 416] on img at bounding box center [839, 343] width 575 height 359
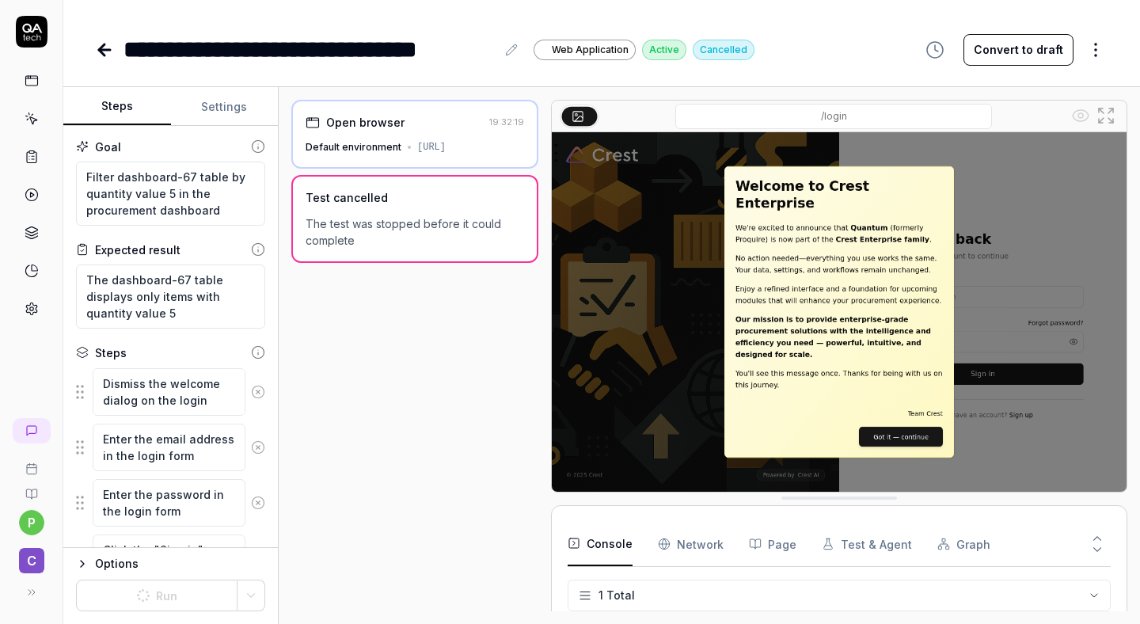
click at [27, 203] on link at bounding box center [31, 194] width 28 height 28
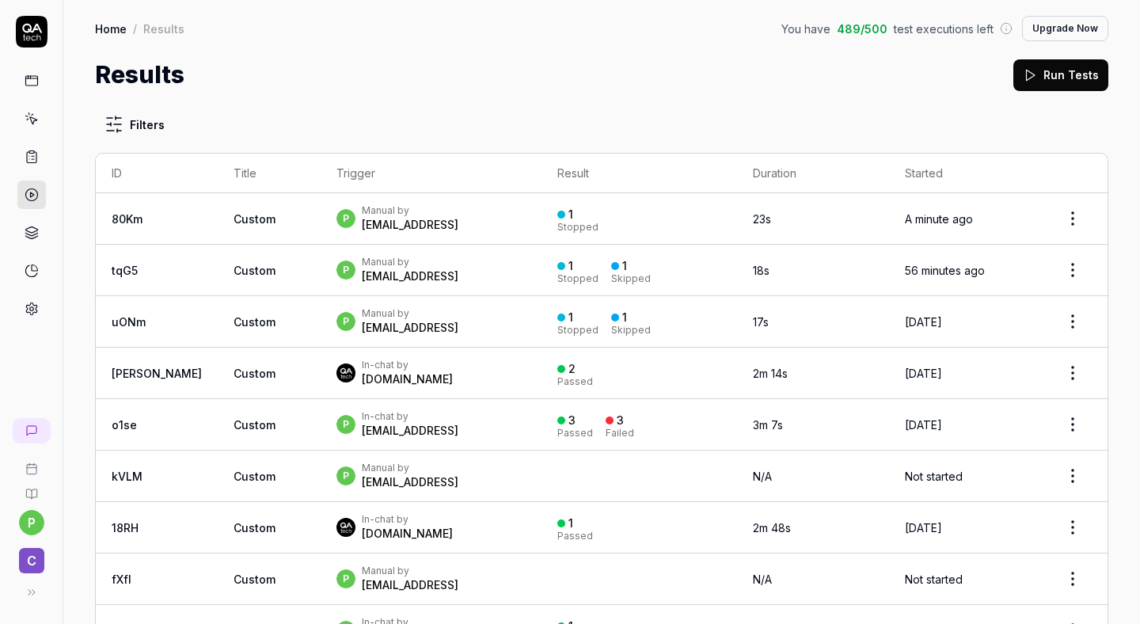
scroll to position [111, 0]
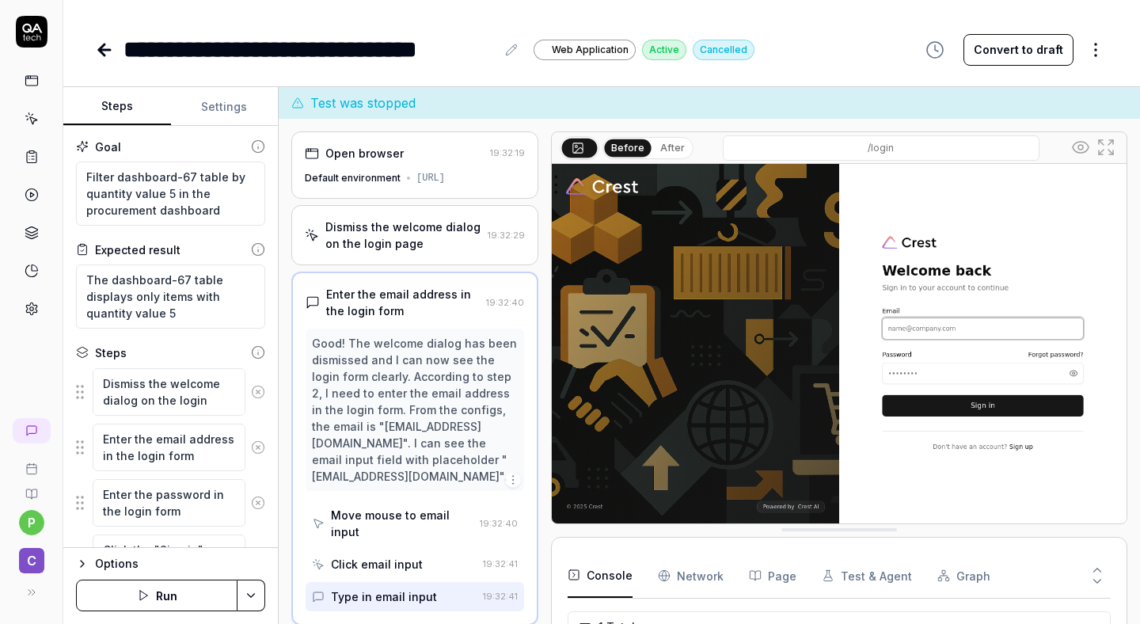
scroll to position [58, 0]
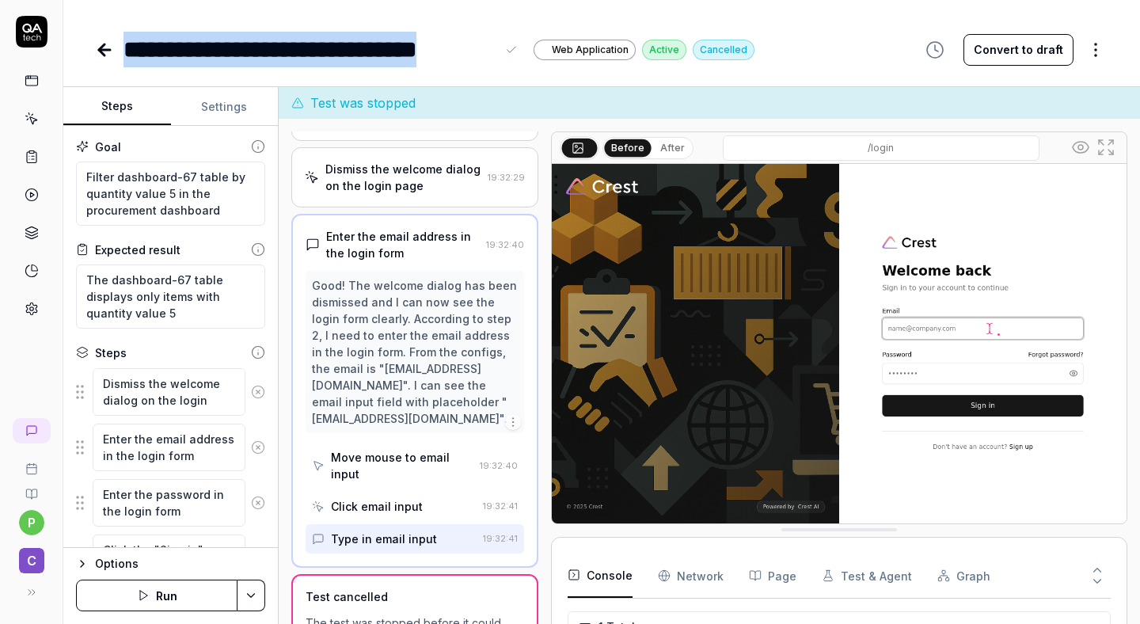
drag, startPoint x: 120, startPoint y: 41, endPoint x: 526, endPoint y: 40, distance: 405.2
click at [526, 40] on div "**********" at bounding box center [424, 50] width 659 height 36
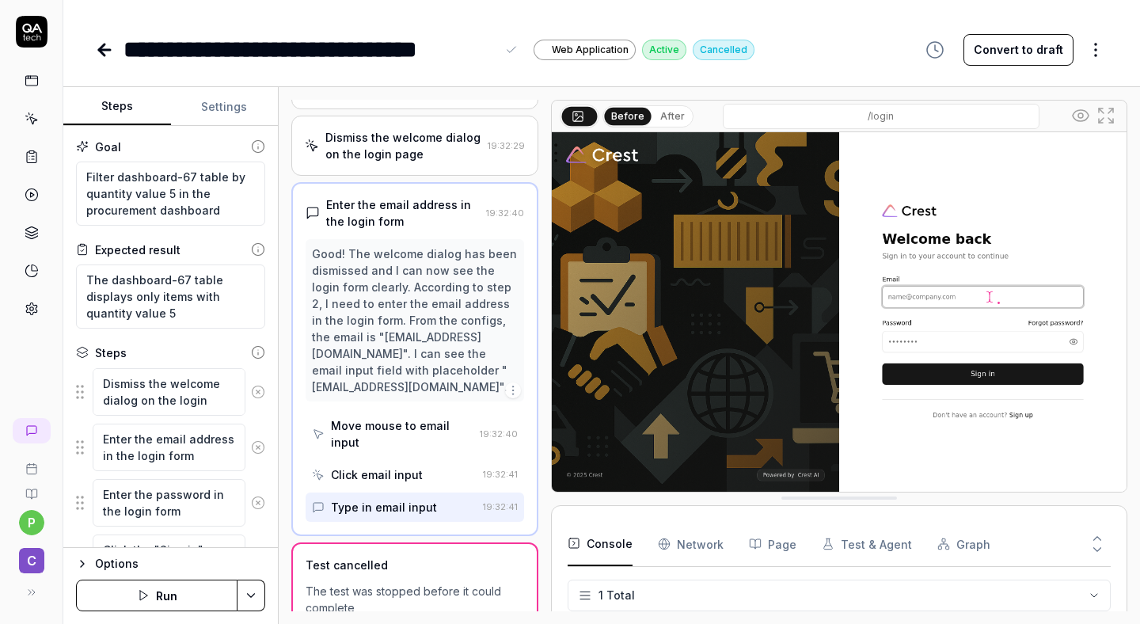
click at [541, 80] on div "**********" at bounding box center [601, 312] width 1076 height 624
click at [32, 197] on icon at bounding box center [32, 195] width 14 height 14
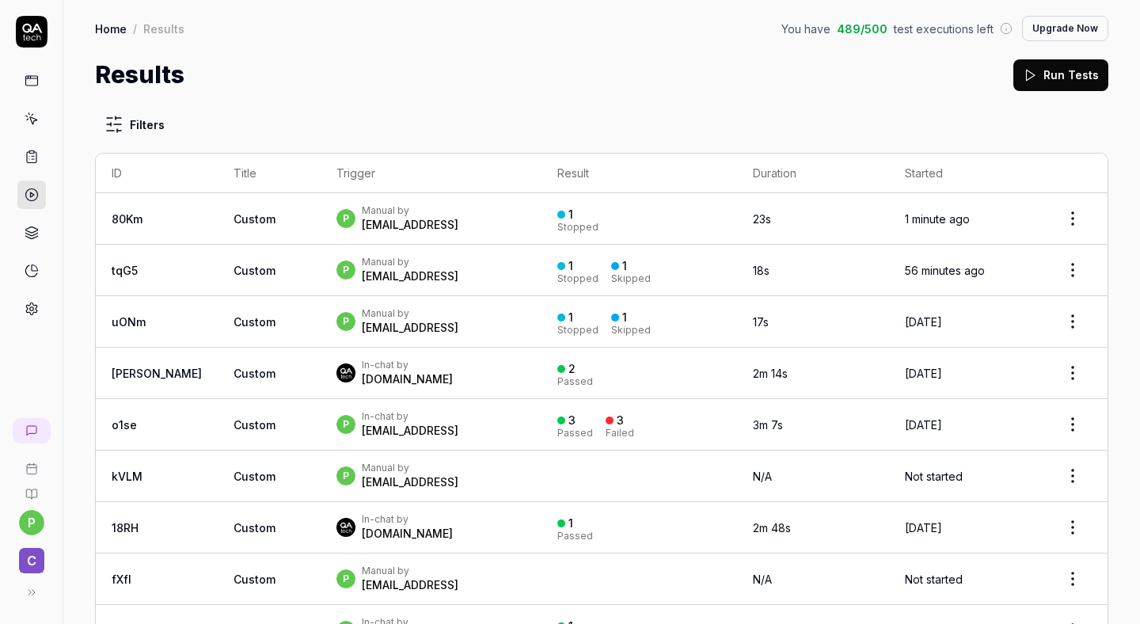
click at [321, 406] on td "p In-chat by [EMAIL_ADDRESS]" at bounding box center [431, 424] width 221 height 51
click at [233, 419] on span "Custom" at bounding box center [254, 424] width 42 height 13
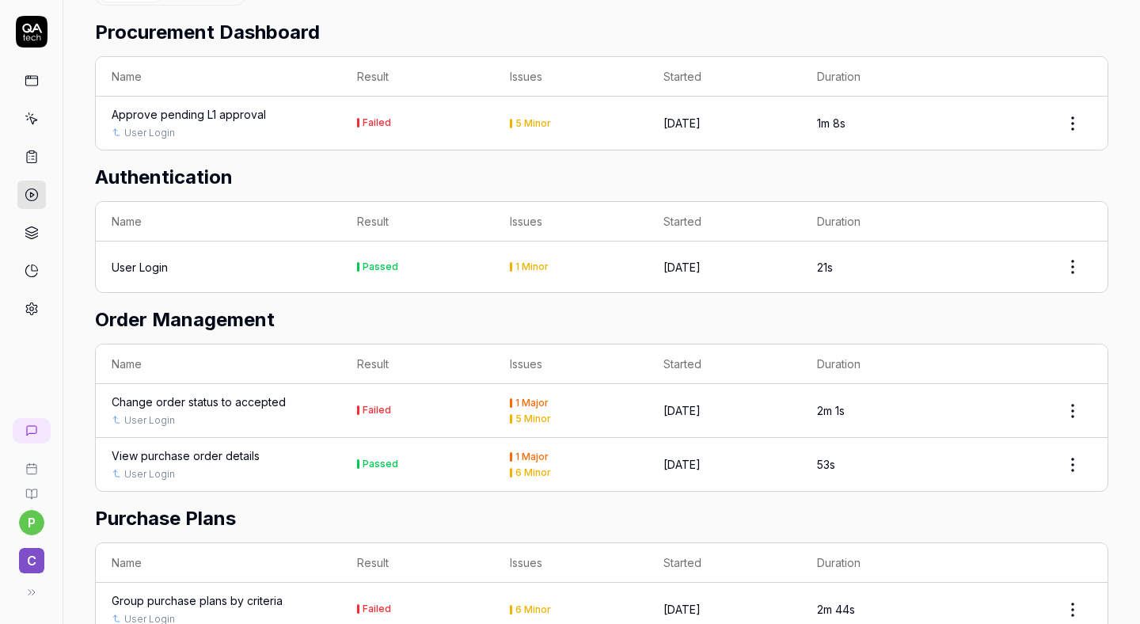
scroll to position [621, 0]
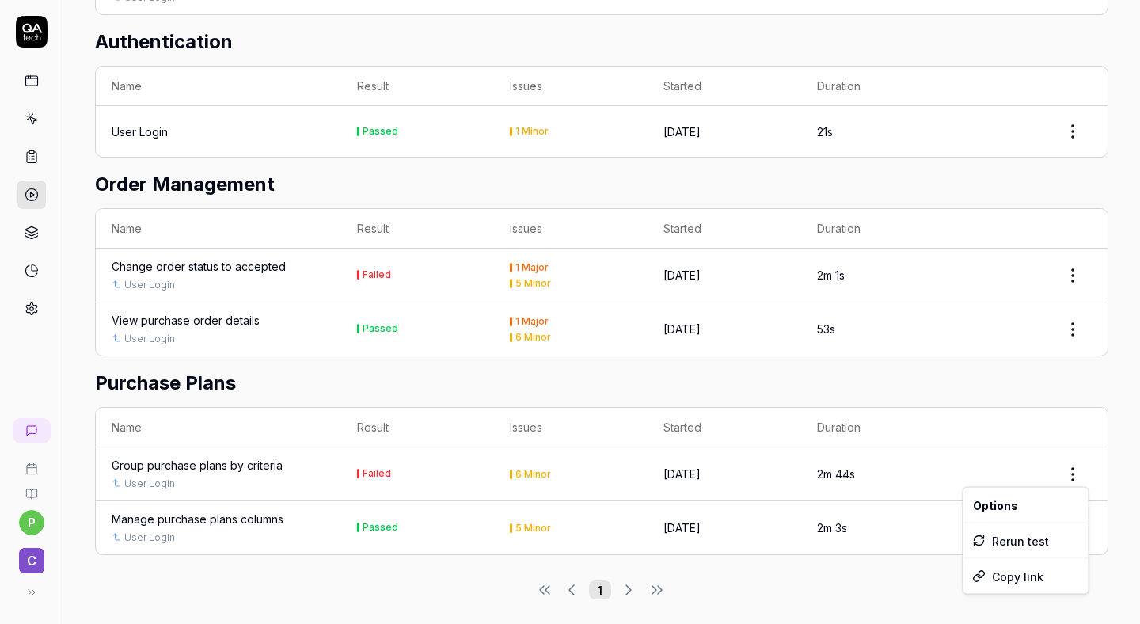
click at [1072, 457] on html "p C Home / Results / Run: o1se You have 489 / 500 test executions left Upgrade …" at bounding box center [570, 312] width 1140 height 624
click at [874, 563] on html "p C Home / Results / Run: o1se You have 489 / 500 test executions left Upgrade …" at bounding box center [570, 312] width 1140 height 624
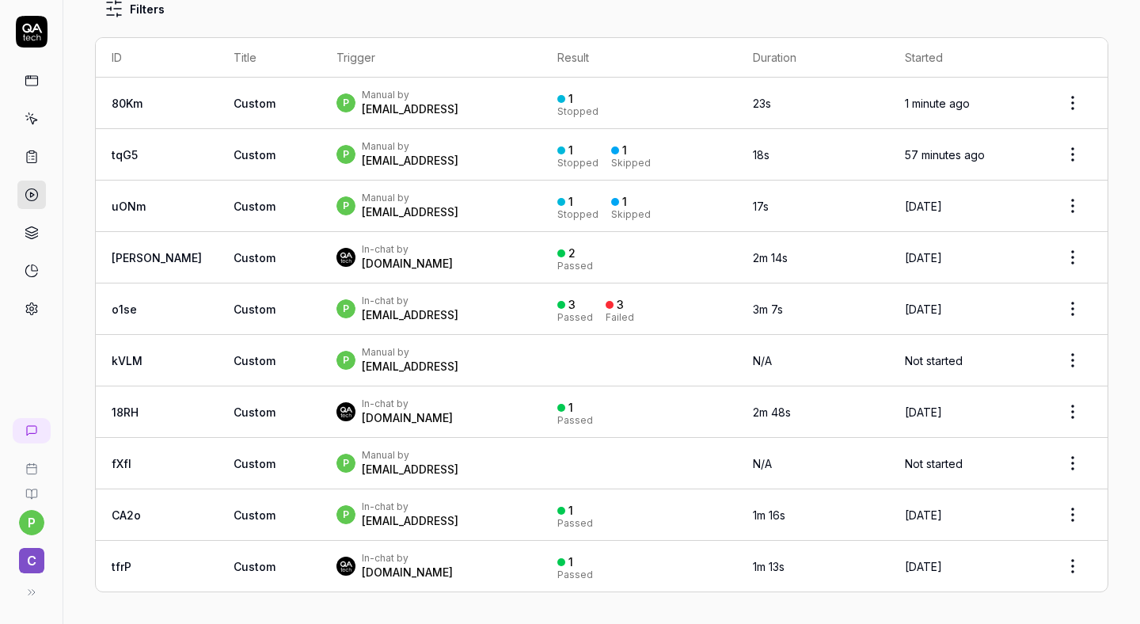
scroll to position [111, 0]
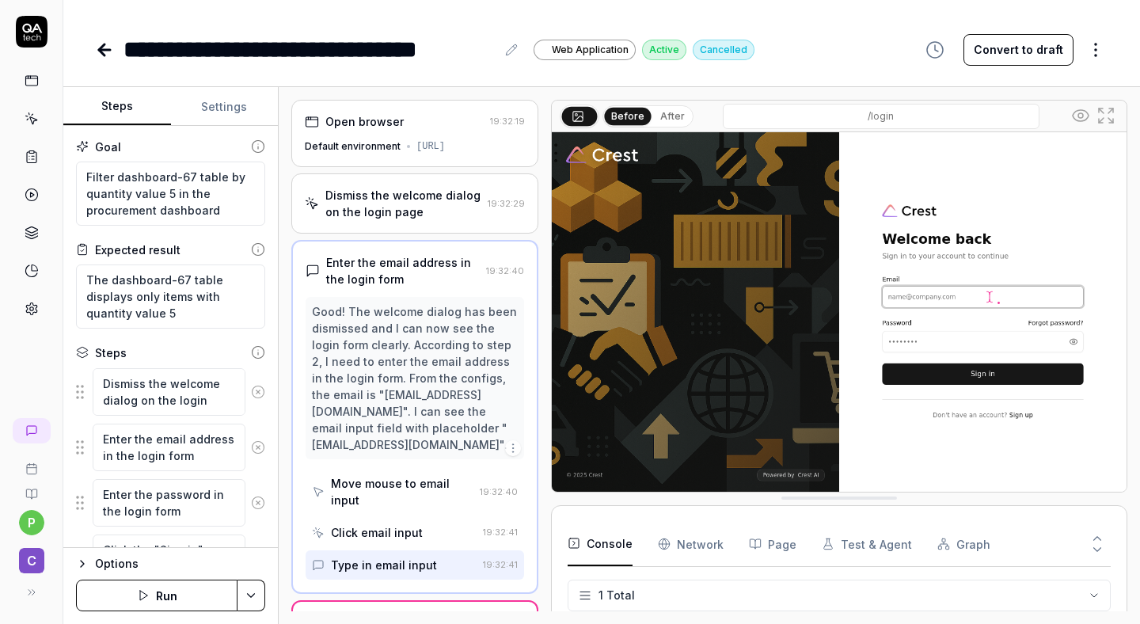
type textarea "*"
